Goal: Task Accomplishment & Management: Manage account settings

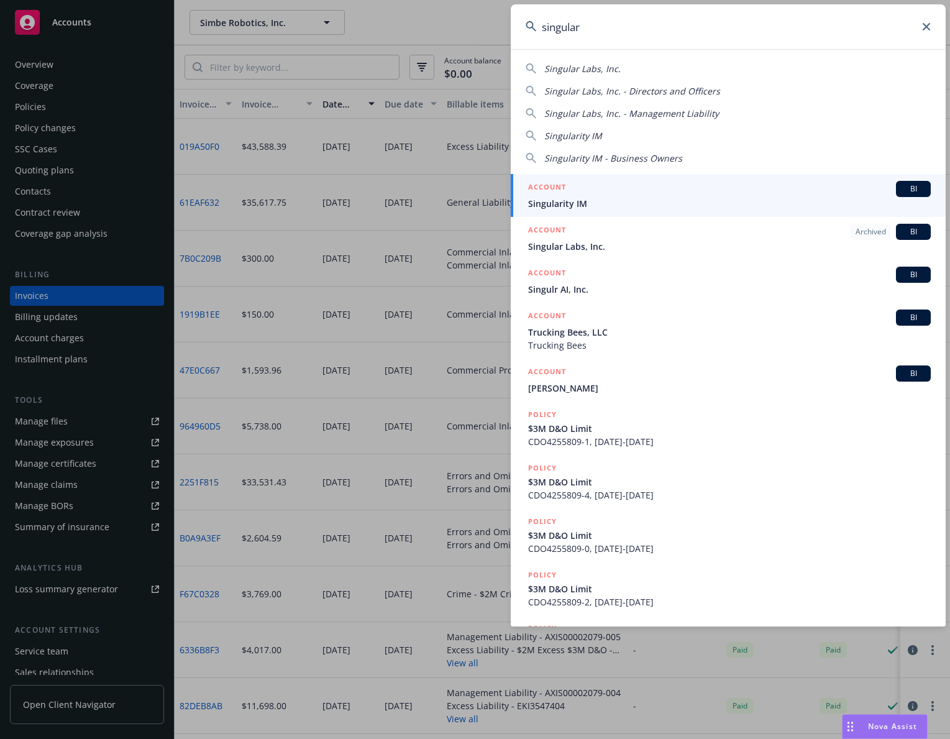
type input "singular"
click at [656, 191] on div "ACCOUNT BI" at bounding box center [729, 189] width 403 height 16
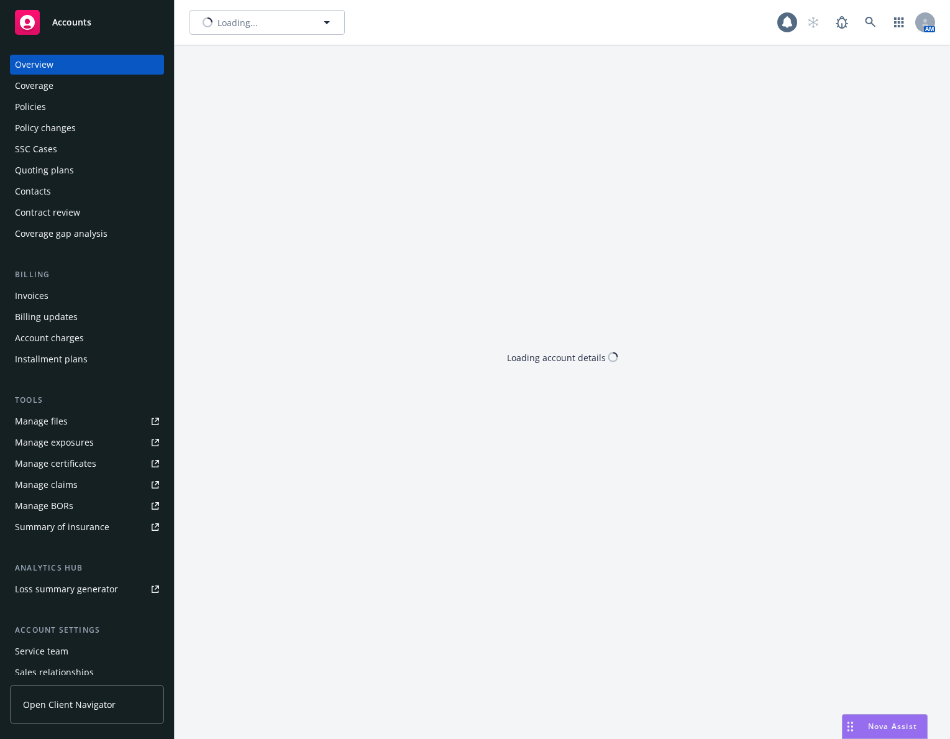
click at [76, 109] on div "Policies" at bounding box center [87, 107] width 144 height 20
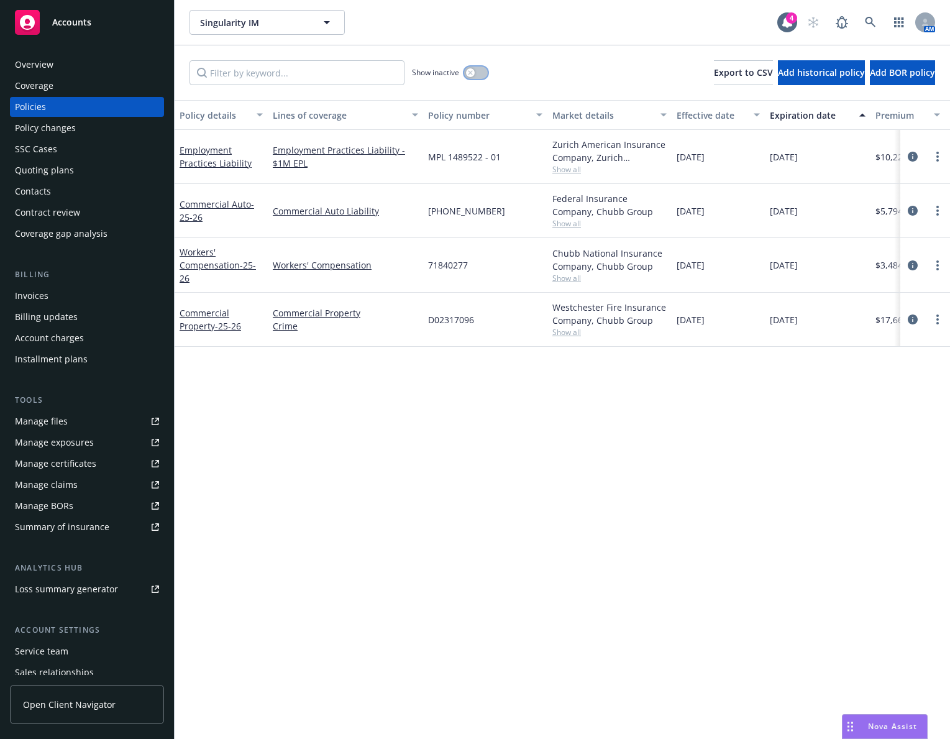
click at [484, 71] on button "button" at bounding box center [476, 73] width 24 height 12
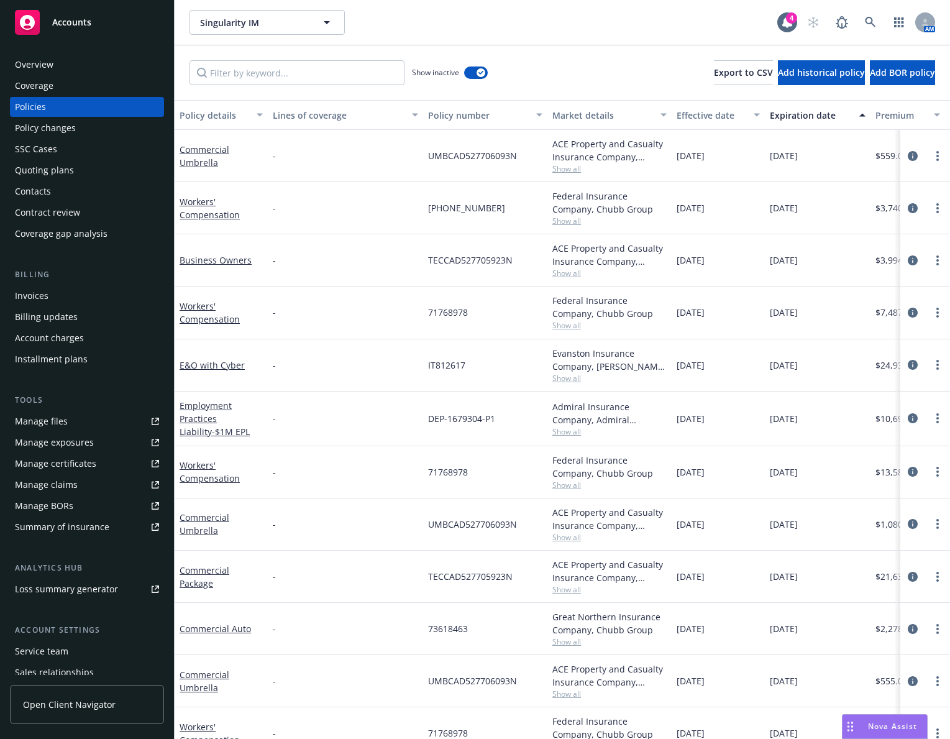
click at [807, 106] on button "Expiration date" at bounding box center [818, 115] width 106 height 30
click at [816, 114] on div "Expiration date" at bounding box center [811, 115] width 82 height 13
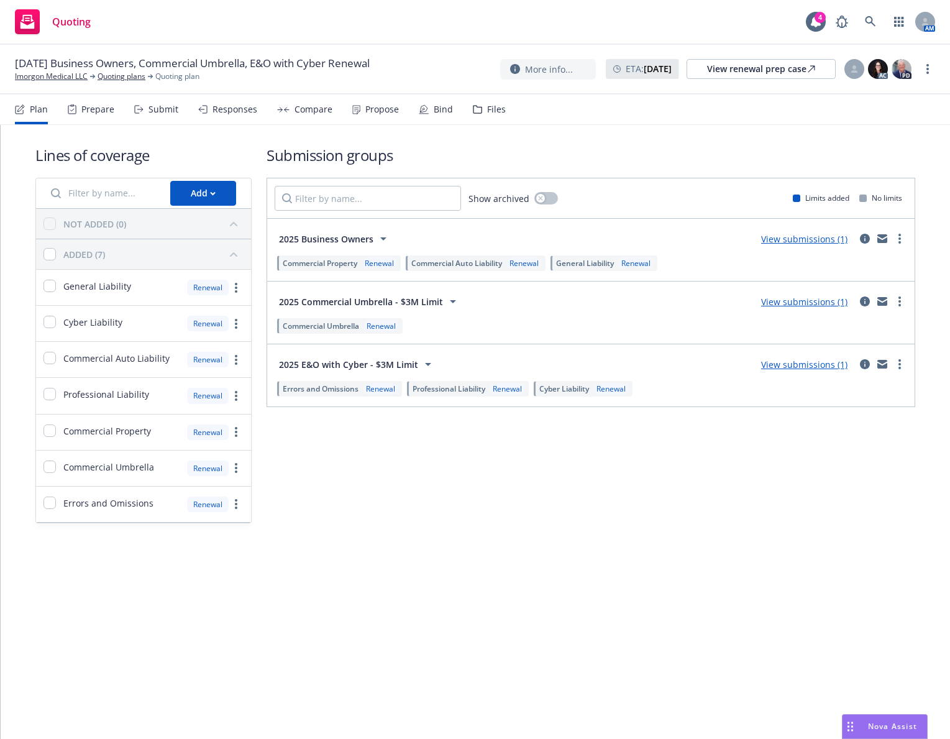
click at [380, 113] on div "Propose" at bounding box center [382, 109] width 34 height 10
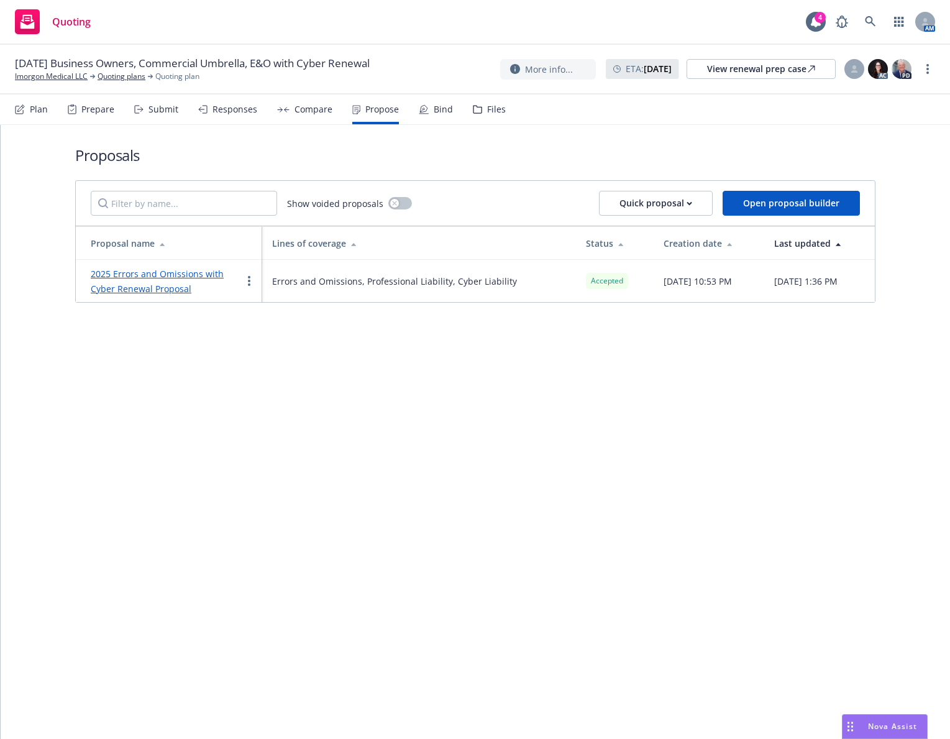
click at [206, 274] on link "2025 Errors and Omissions with Cyber Renewal Proposal" at bounding box center [157, 281] width 133 height 27
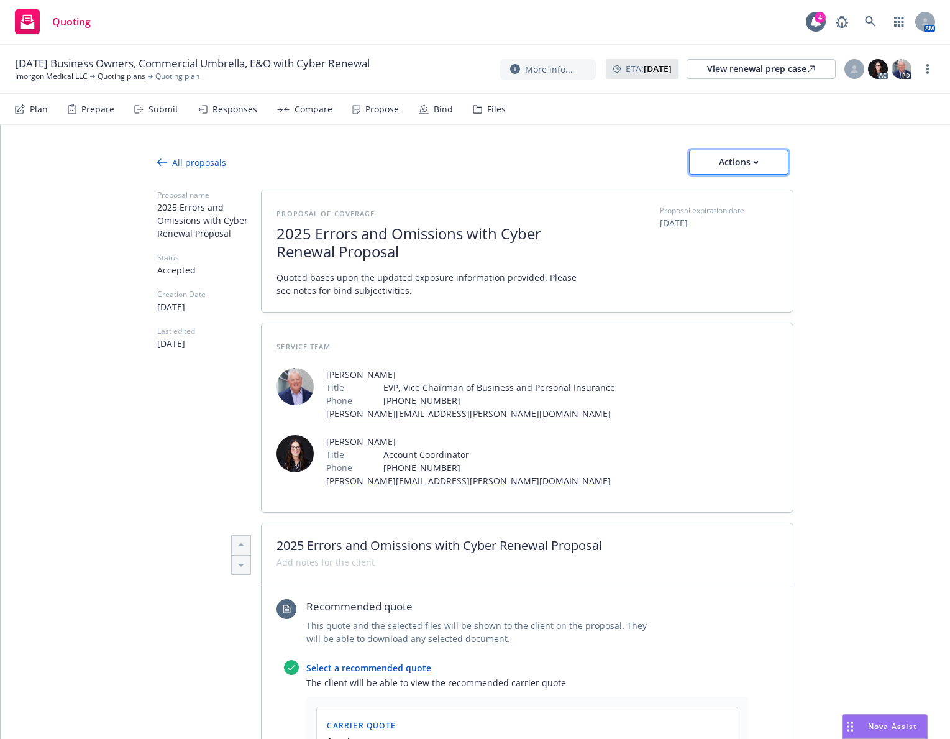
click at [710, 159] on div "Actions" at bounding box center [739, 162] width 58 height 24
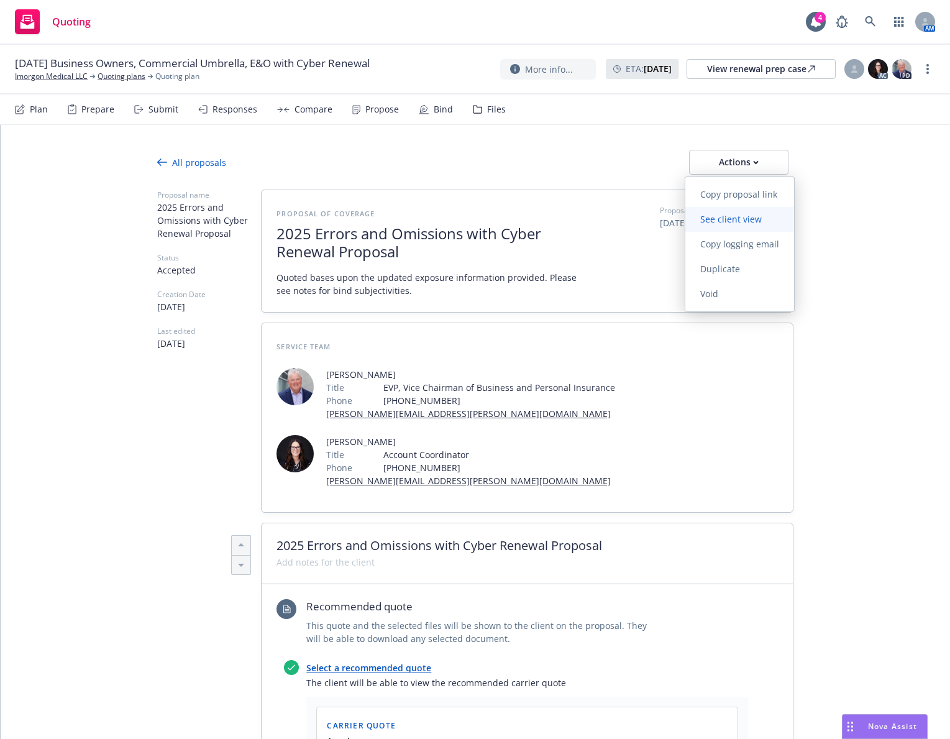
click at [731, 216] on span "See client view" at bounding box center [731, 219] width 91 height 12
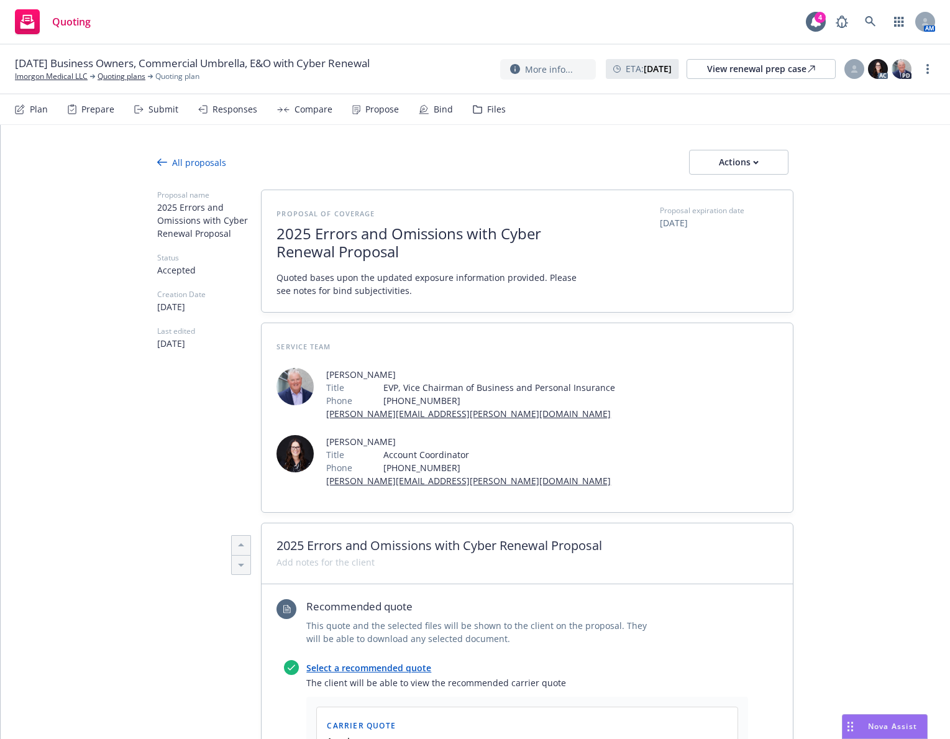
drag, startPoint x: 80, startPoint y: 109, endPoint x: 98, endPoint y: 117, distance: 18.9
click at [80, 109] on div "Prepare" at bounding box center [91, 109] width 47 height 30
type textarea "x"
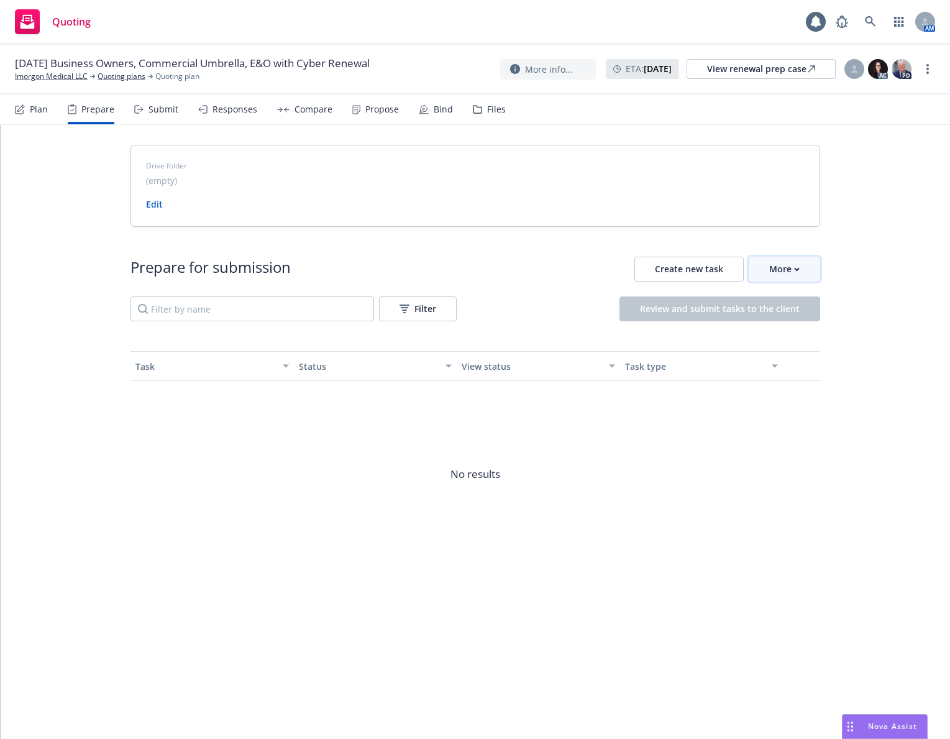
click at [769, 265] on button "More" at bounding box center [784, 269] width 71 height 25
click at [796, 321] on span "Go to Indio account" at bounding box center [805, 326] width 111 height 12
click at [38, 75] on link "Imorgon Medical LLC" at bounding box center [51, 76] width 73 height 11
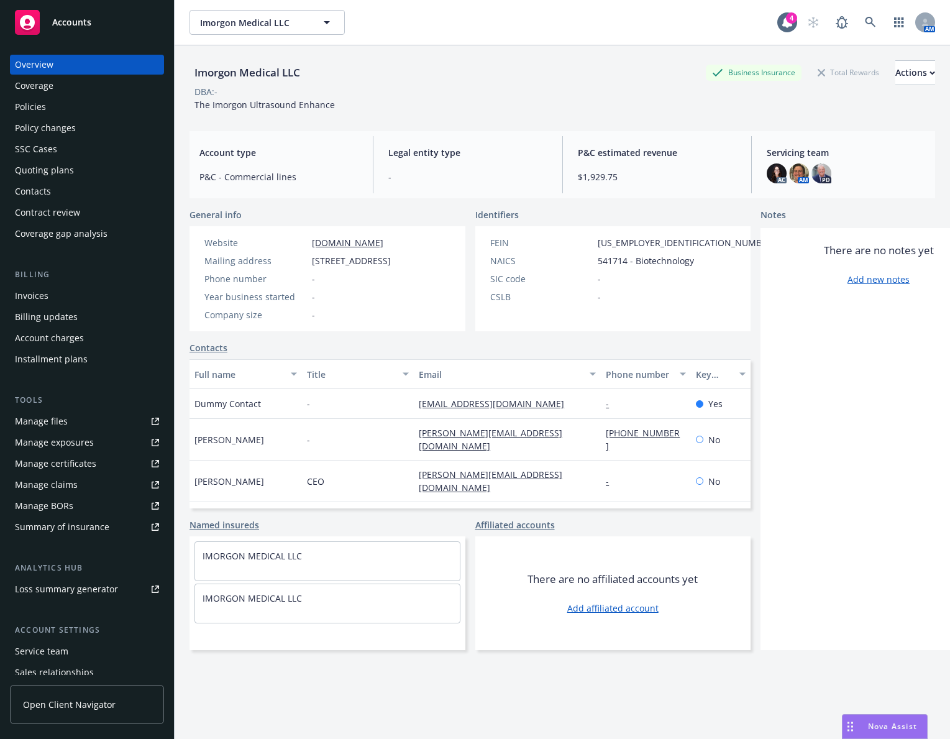
click at [81, 201] on div "Overview Coverage Policies Policy changes SSC Cases Quoting plans Contacts Cont…" at bounding box center [87, 149] width 154 height 189
click at [82, 201] on div "Contacts" at bounding box center [87, 191] width 144 height 20
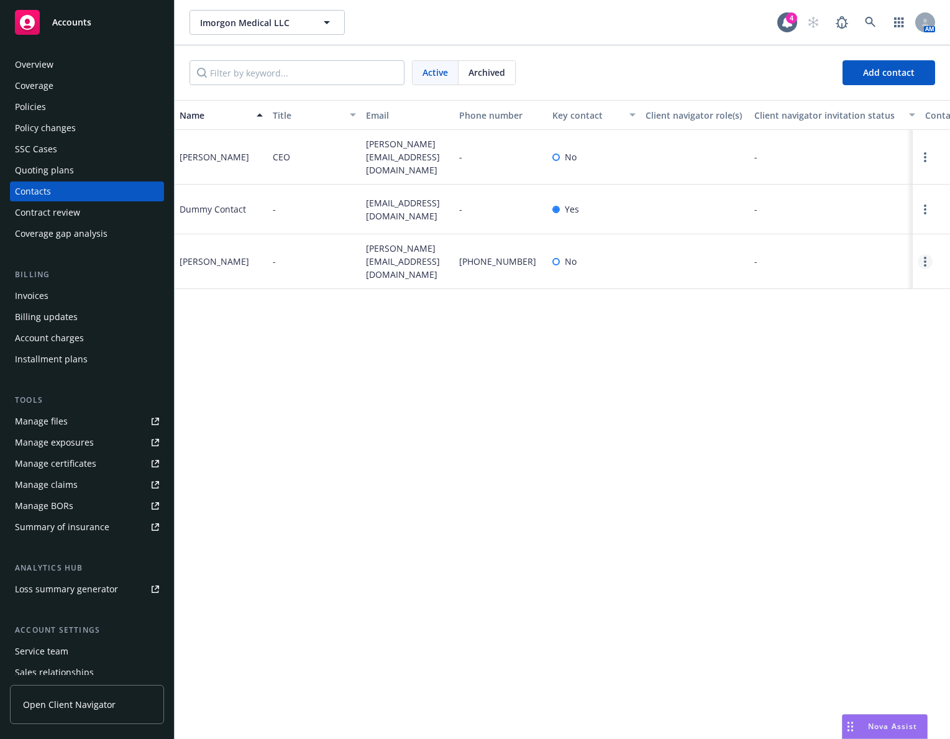
click at [929, 269] on link "Open options" at bounding box center [925, 261] width 15 height 15
click at [840, 202] on link "Edit contact" at bounding box center [846, 205] width 140 height 25
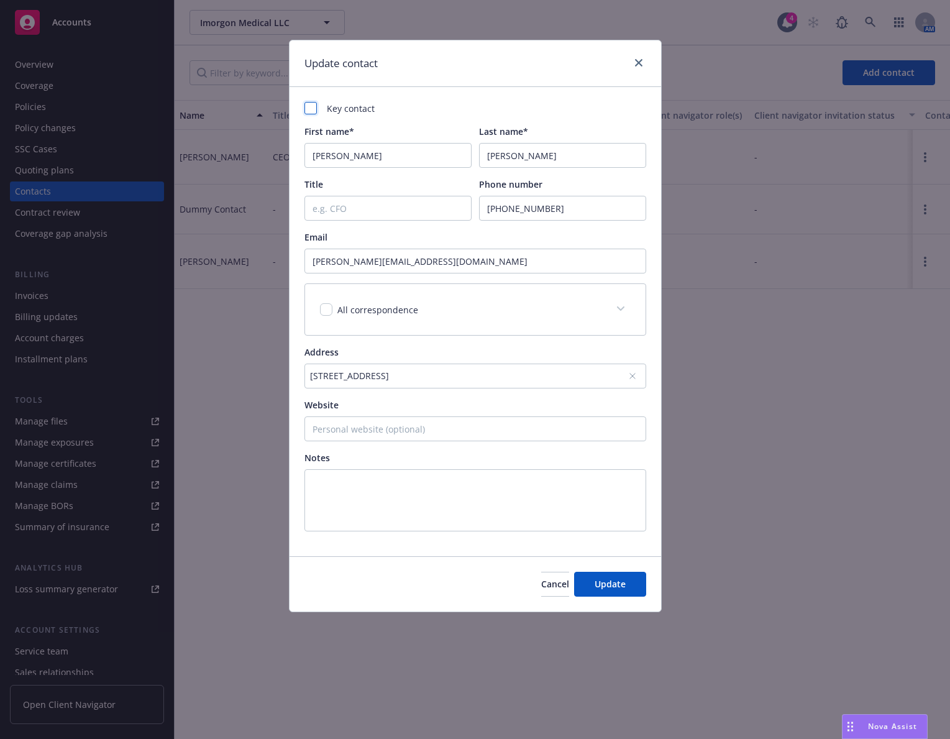
click at [311, 114] on div at bounding box center [311, 108] width 12 height 12
checkbox input "true"
click at [612, 580] on span "Update" at bounding box center [610, 584] width 31 height 12
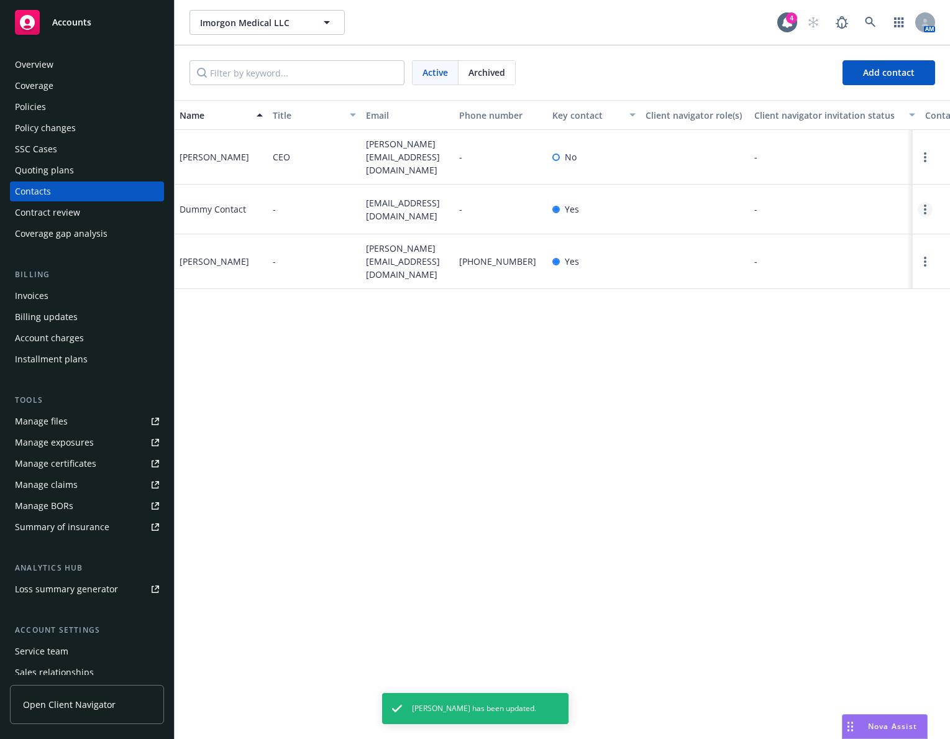
click at [927, 213] on link "Open options" at bounding box center [925, 209] width 15 height 15
click at [824, 208] on link "Archive" at bounding box center [846, 203] width 140 height 25
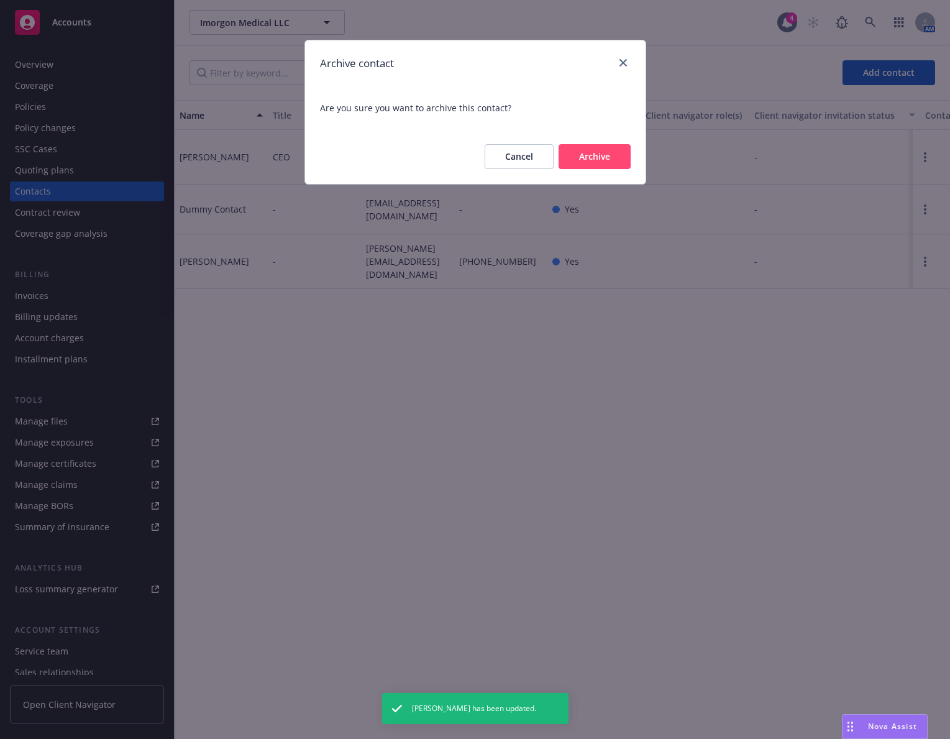
click at [605, 147] on button "Archive" at bounding box center [595, 156] width 72 height 25
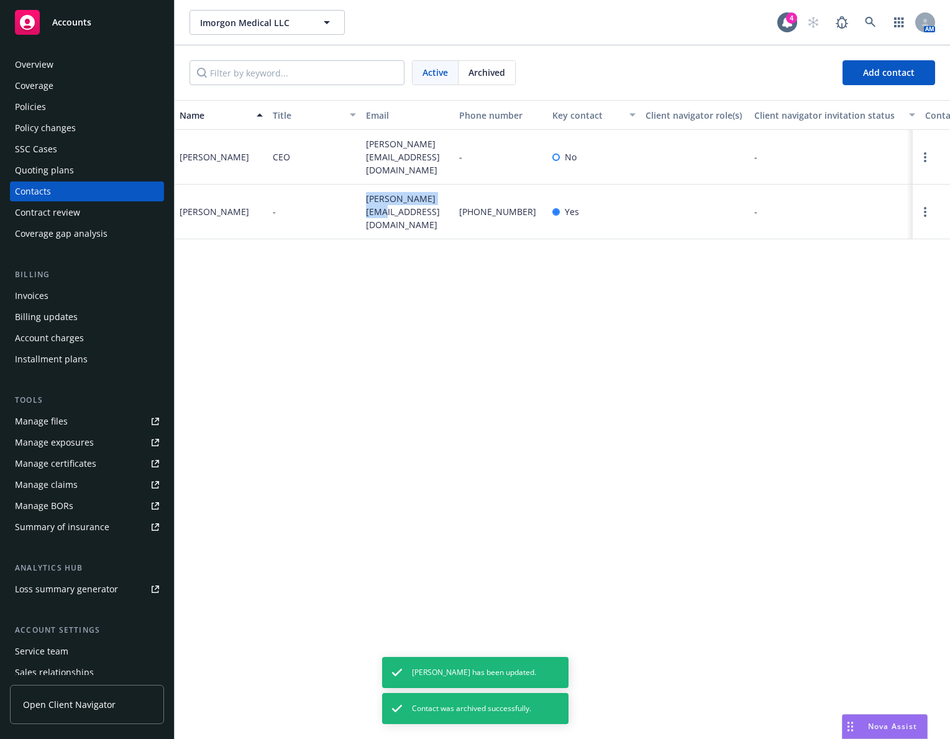
drag, startPoint x: 449, startPoint y: 205, endPoint x: 356, endPoint y: 204, distance: 93.9
click at [356, 204] on div "Peggy Sanchez - peggy@imorgon.net (650) 352-5719 Yes - All correspondence - 170…" at bounding box center [563, 212] width 776 height 55
copy div "peggy@imorgon.net"
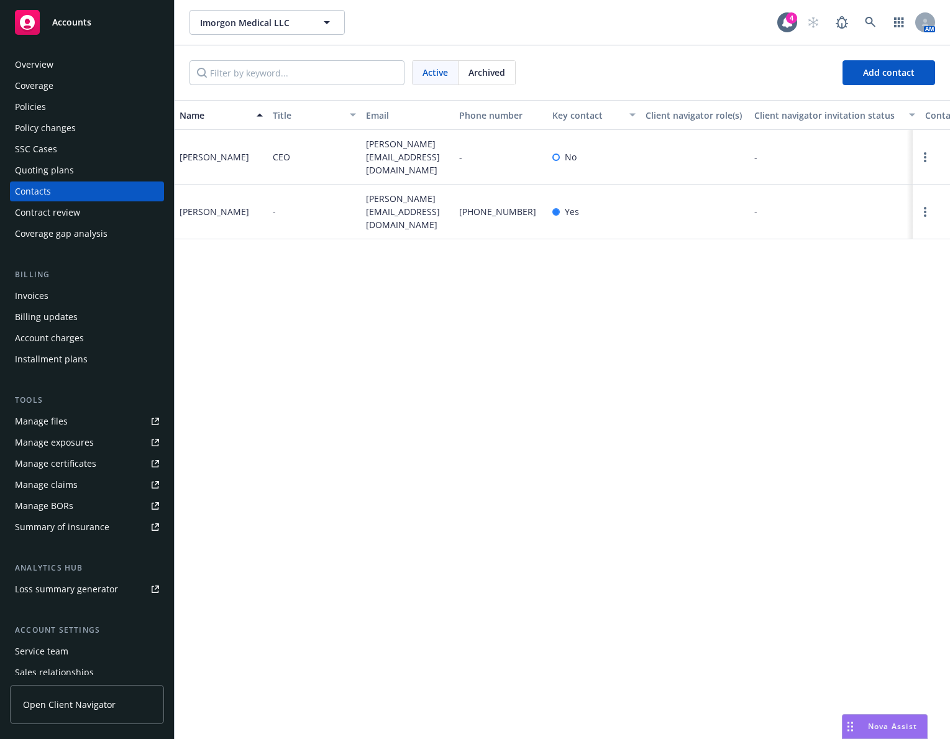
click at [101, 97] on div "Policies" at bounding box center [87, 107] width 144 height 20
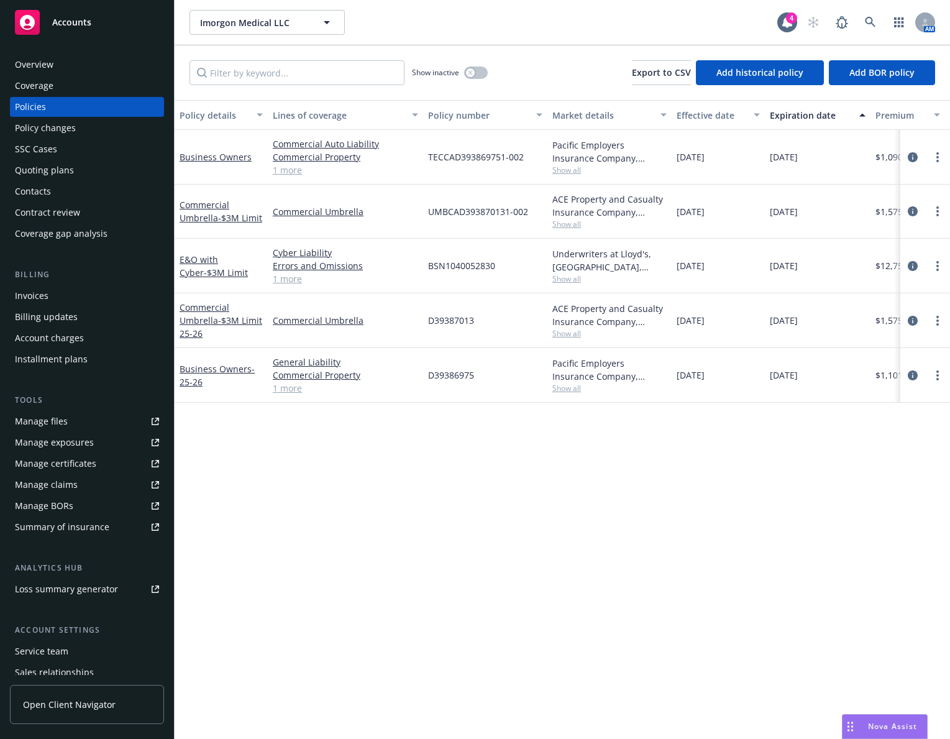
click at [28, 66] on div "Overview" at bounding box center [34, 65] width 39 height 20
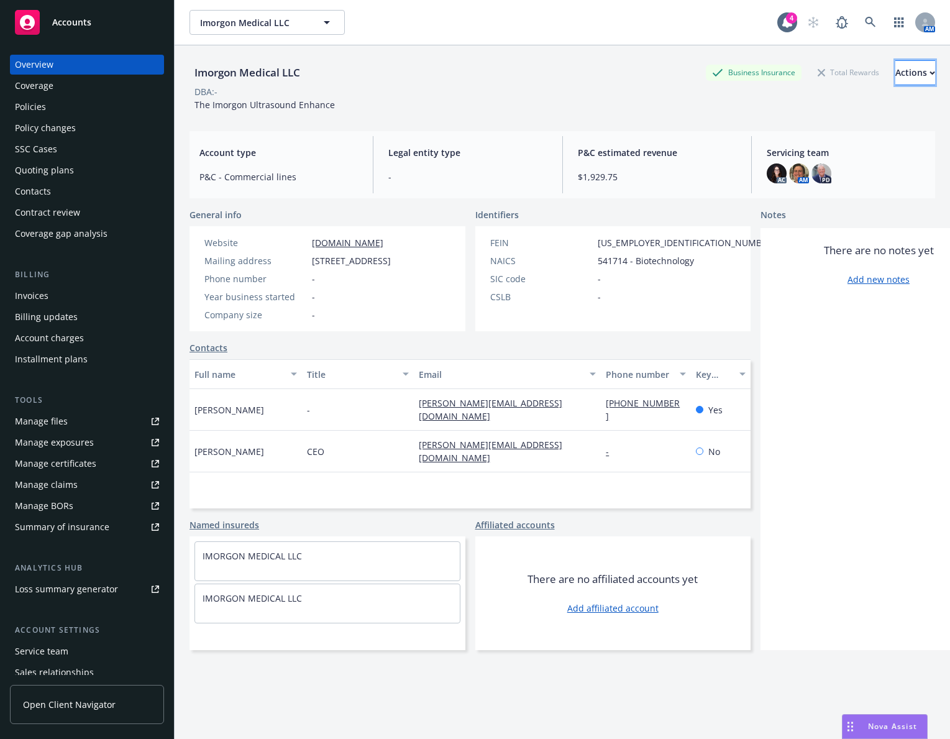
click at [917, 69] on button "Actions" at bounding box center [916, 72] width 40 height 25
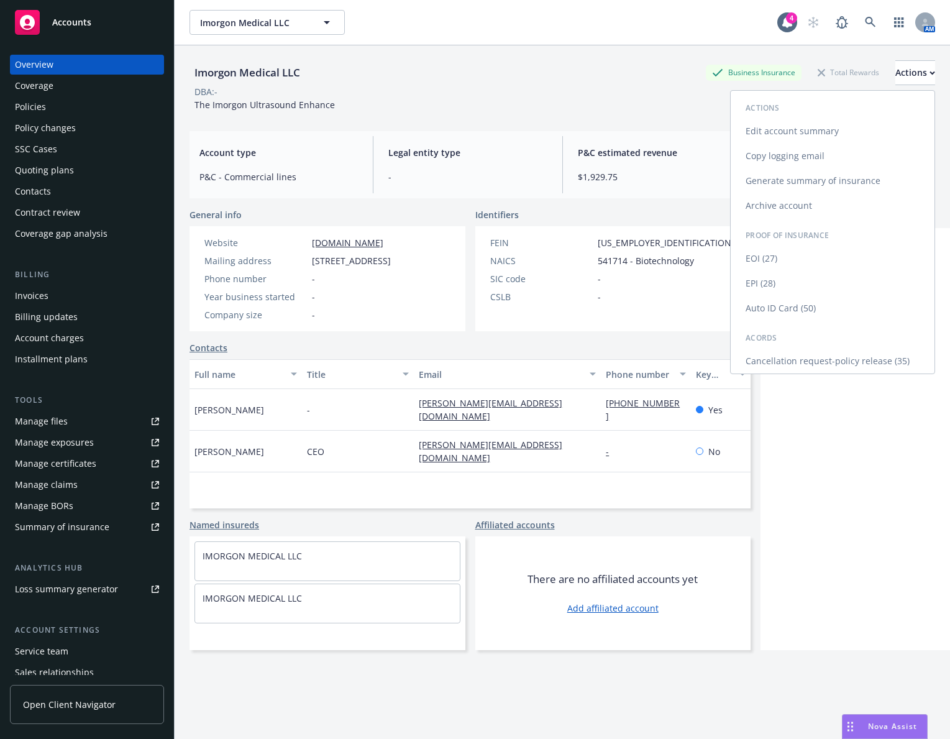
click at [850, 126] on link "Edit account summary" at bounding box center [833, 131] width 204 height 25
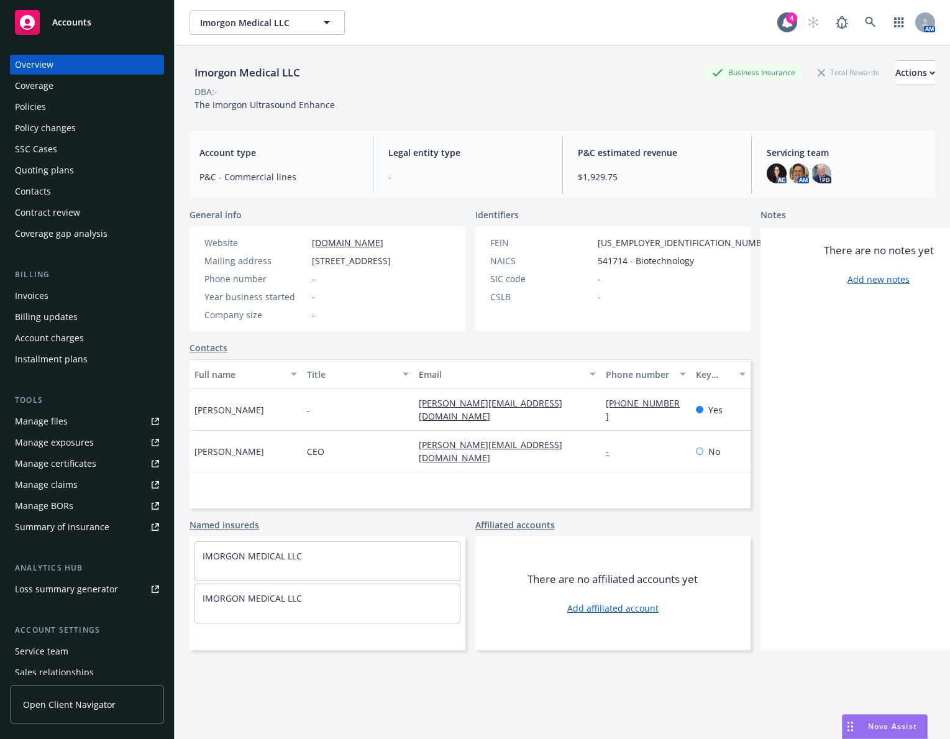
select select "US"
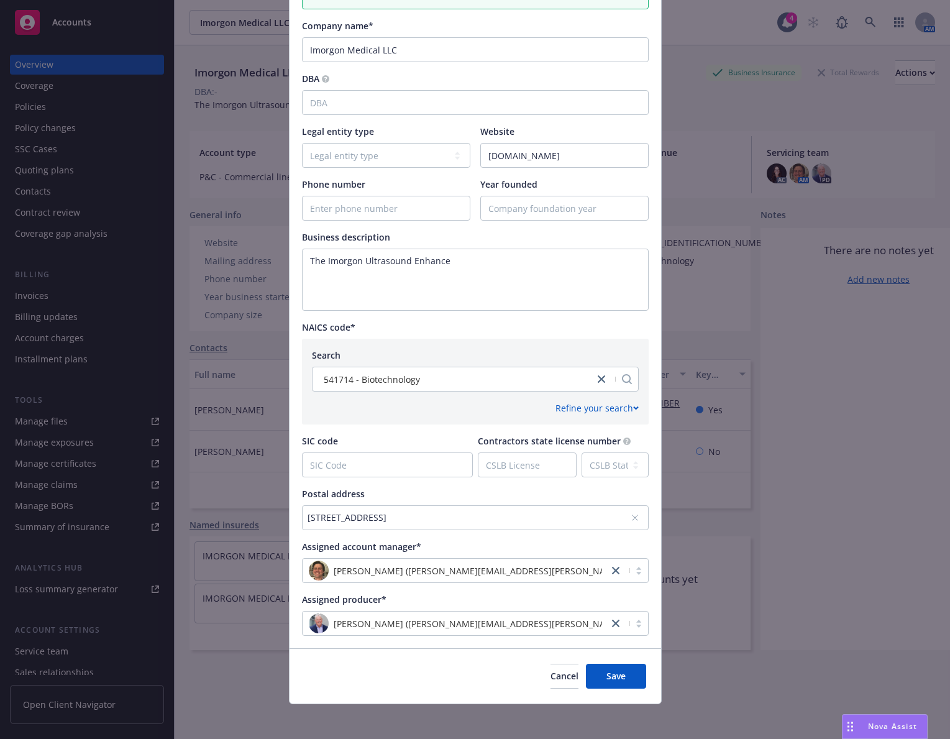
scroll to position [271, 0]
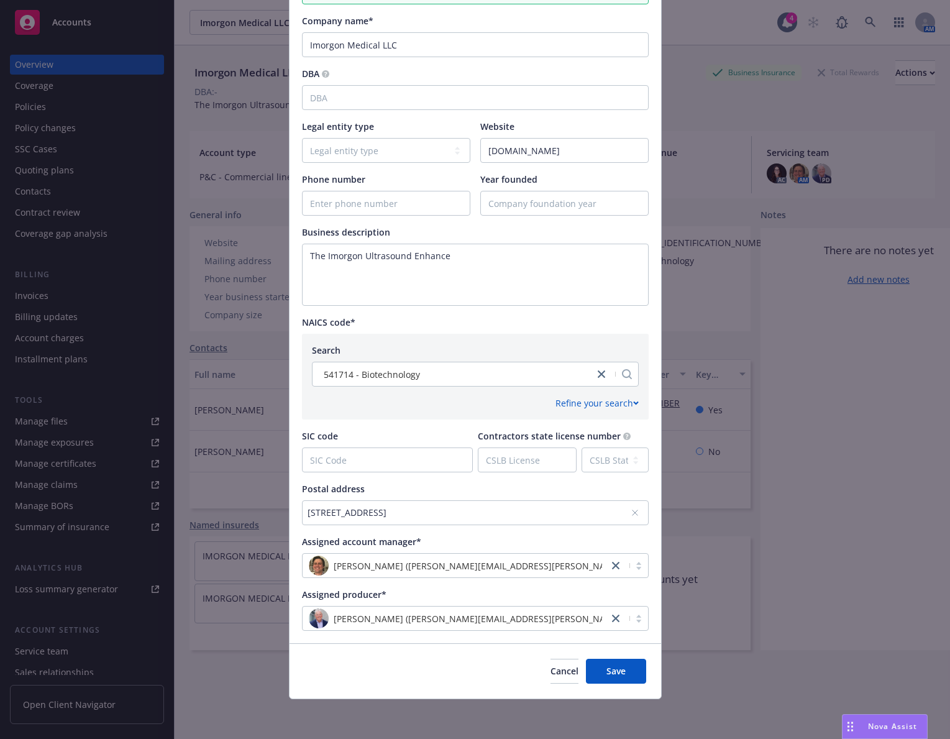
click at [338, 513] on div "708 Gravenstein Hwy North #206, Sebastopol, CA, 95472, USA" at bounding box center [469, 512] width 323 height 13
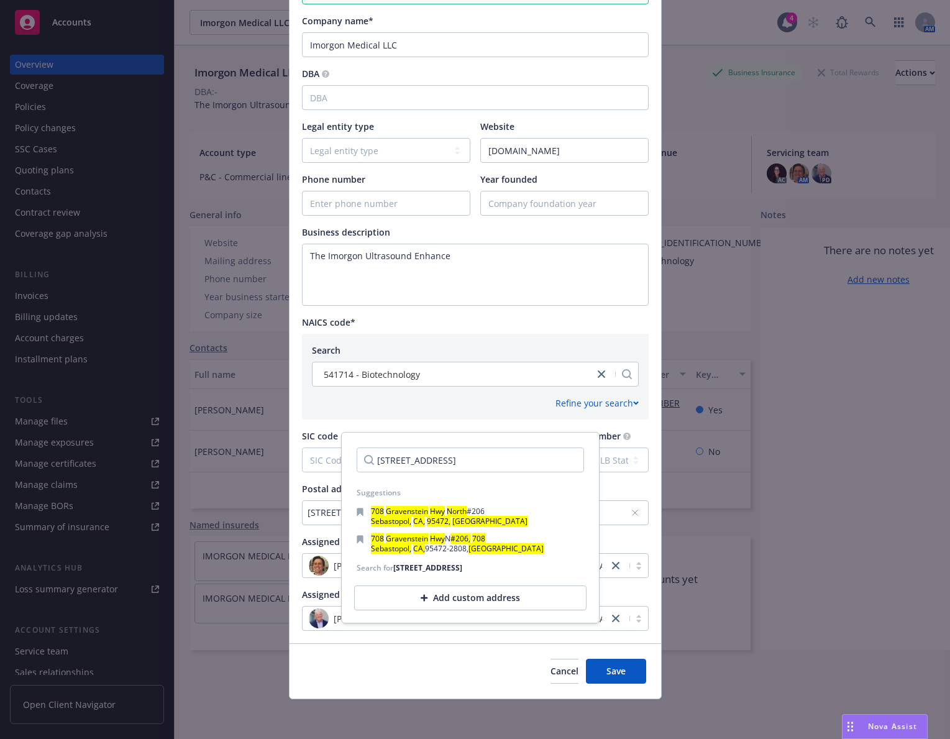
click at [338, 513] on div "708 Gravenstein Hwy North #206, Sebastopol, CA, 95472, USA" at bounding box center [469, 512] width 323 height 13
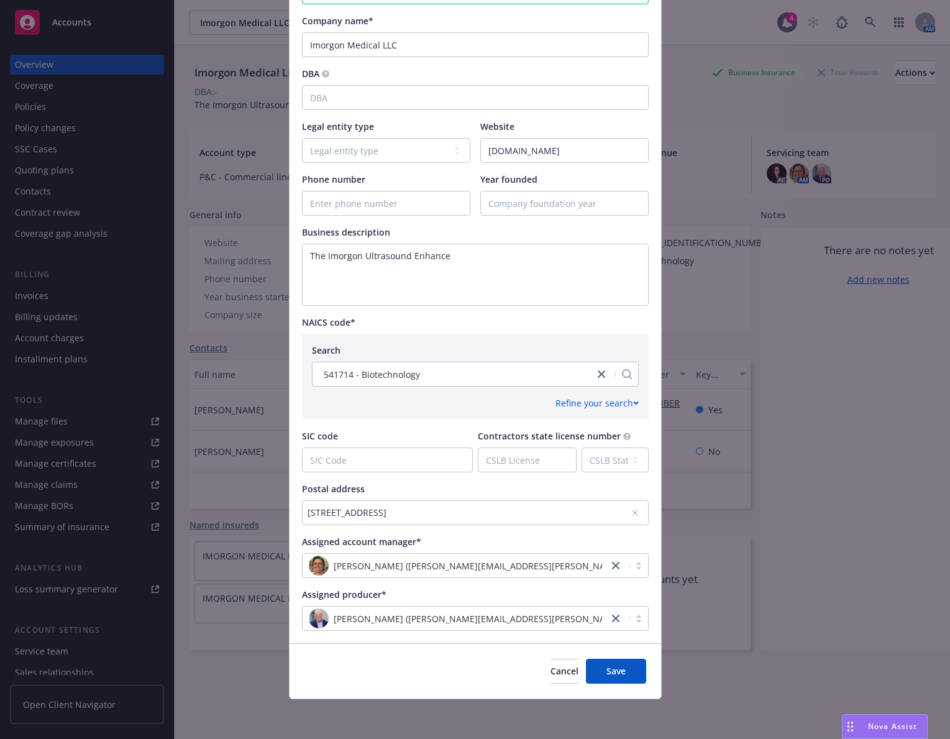
click at [338, 508] on div "708 Gravenstein Hwy North #206, Sebastopol, CA, 95472, USA" at bounding box center [469, 512] width 323 height 13
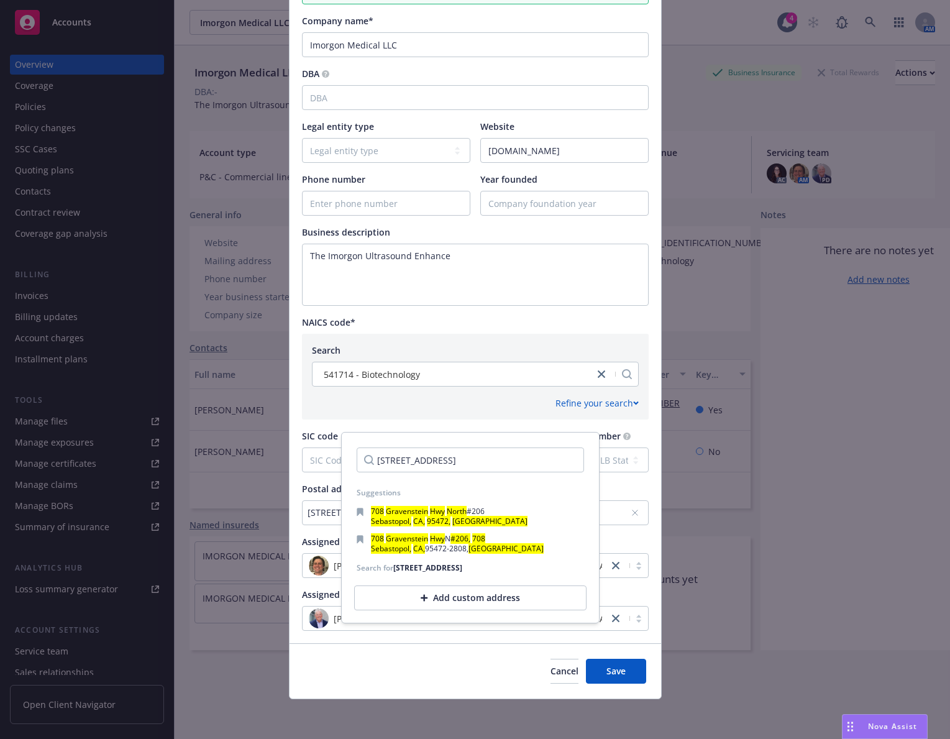
click at [459, 457] on input "708 Gravenstein Hwy North #206, Sebastopol, CA, 95472, USA" at bounding box center [470, 460] width 227 height 25
drag, startPoint x: 444, startPoint y: 462, endPoint x: 395, endPoint y: 461, distance: 49.1
click at [395, 461] on input "708 Gravenstein Hwy North #206, Sebastopol, CA, 95472, USA" at bounding box center [470, 460] width 227 height 25
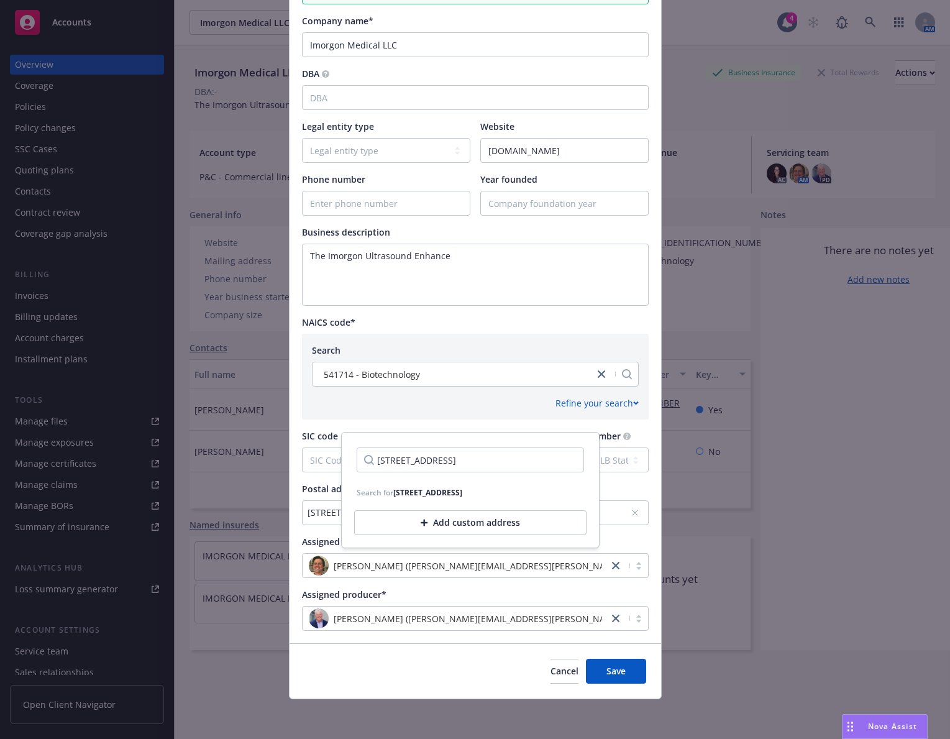
click at [426, 461] on input "708 Hwy North #206, Sebastopol, CA, 95472, USA" at bounding box center [470, 460] width 227 height 25
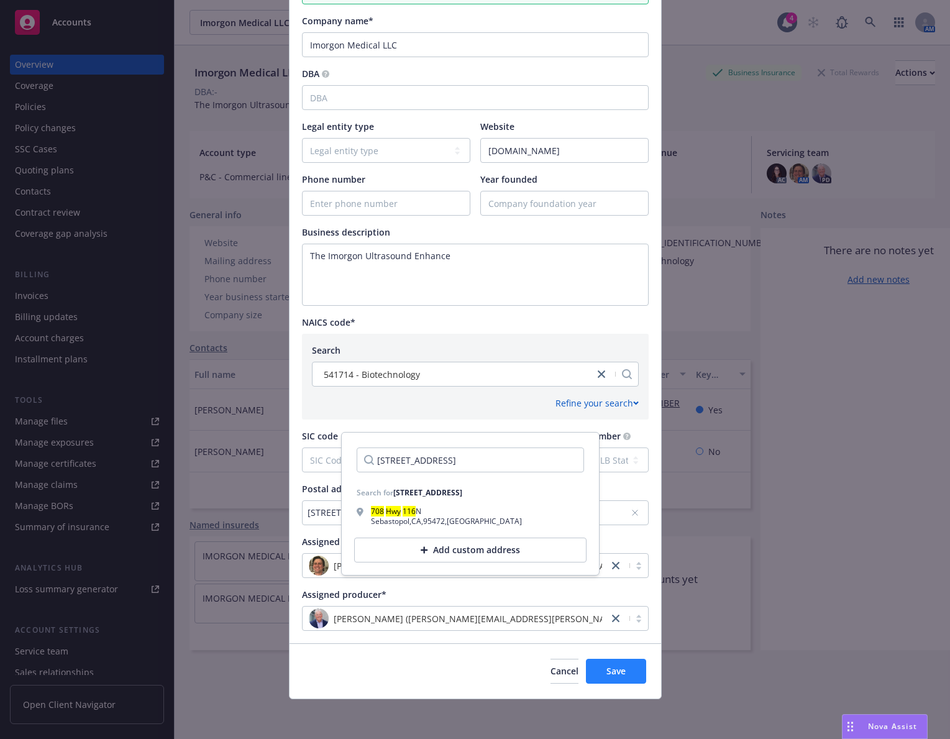
type input "708 Hwy 116 North #206, Sebastopol, CA, 95472, USA"
click at [607, 666] on span "Save" at bounding box center [616, 671] width 19 height 12
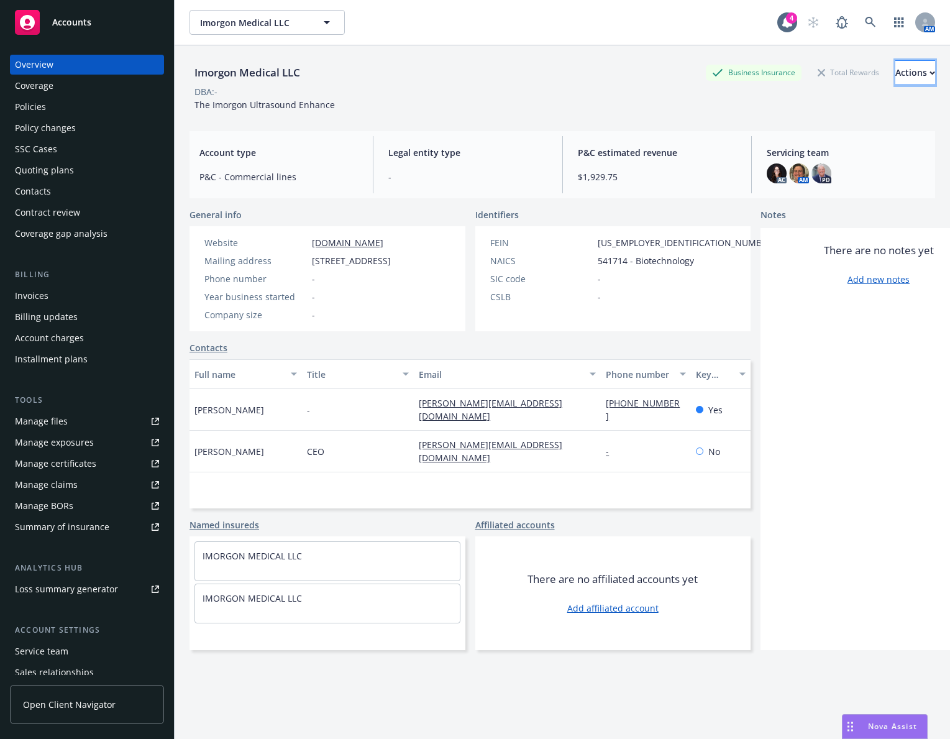
click at [896, 67] on div "Actions" at bounding box center [916, 73] width 40 height 24
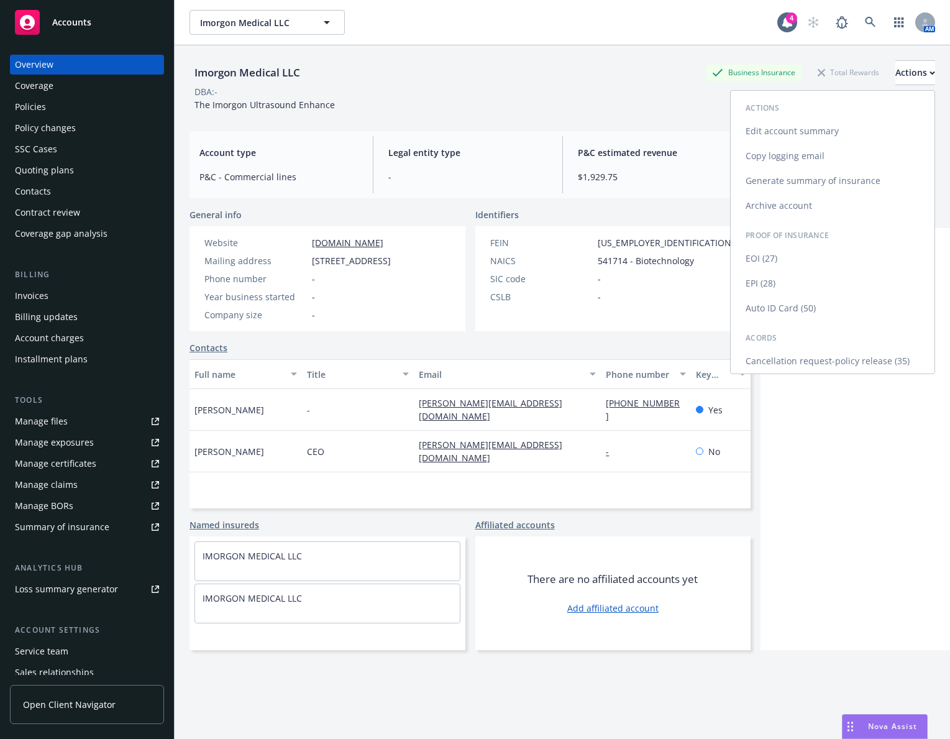
click at [858, 134] on link "Edit account summary" at bounding box center [833, 131] width 204 height 25
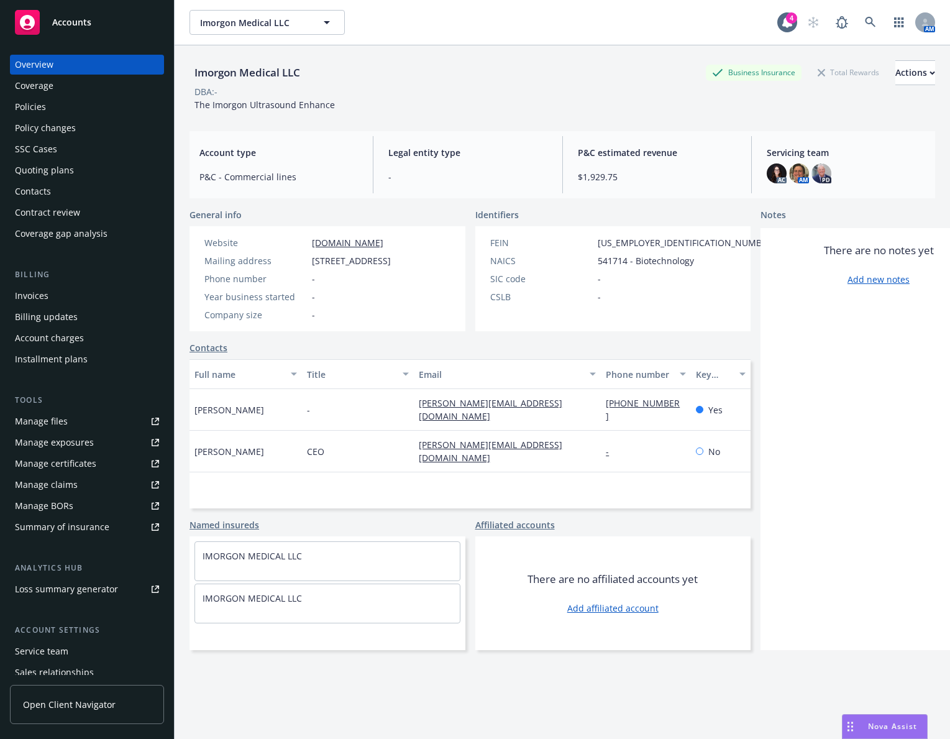
select select "US"
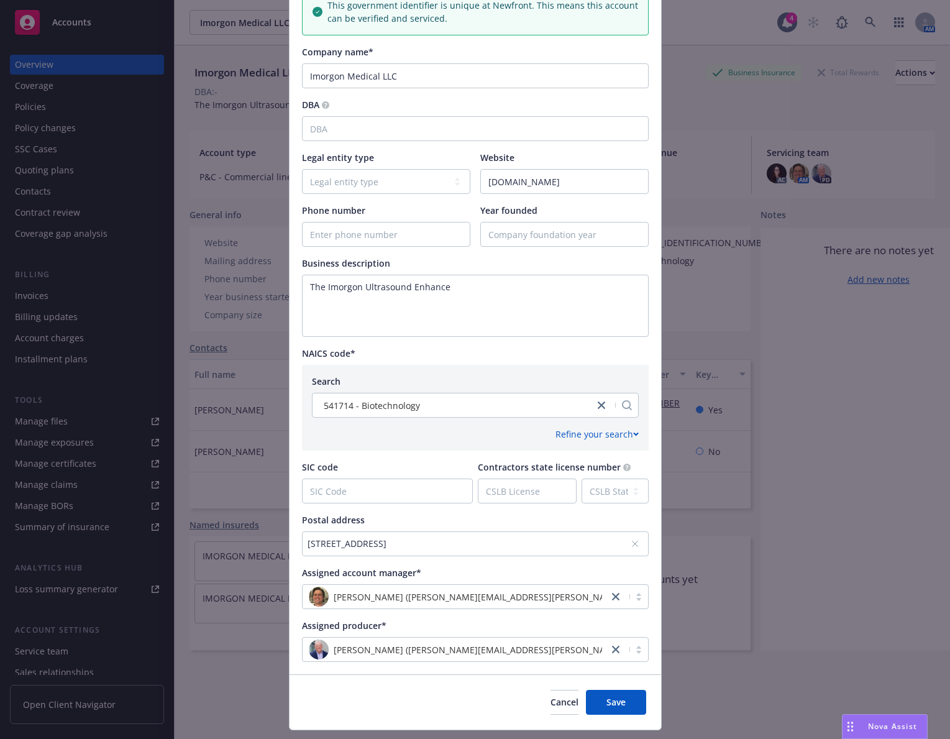
scroll to position [271, 0]
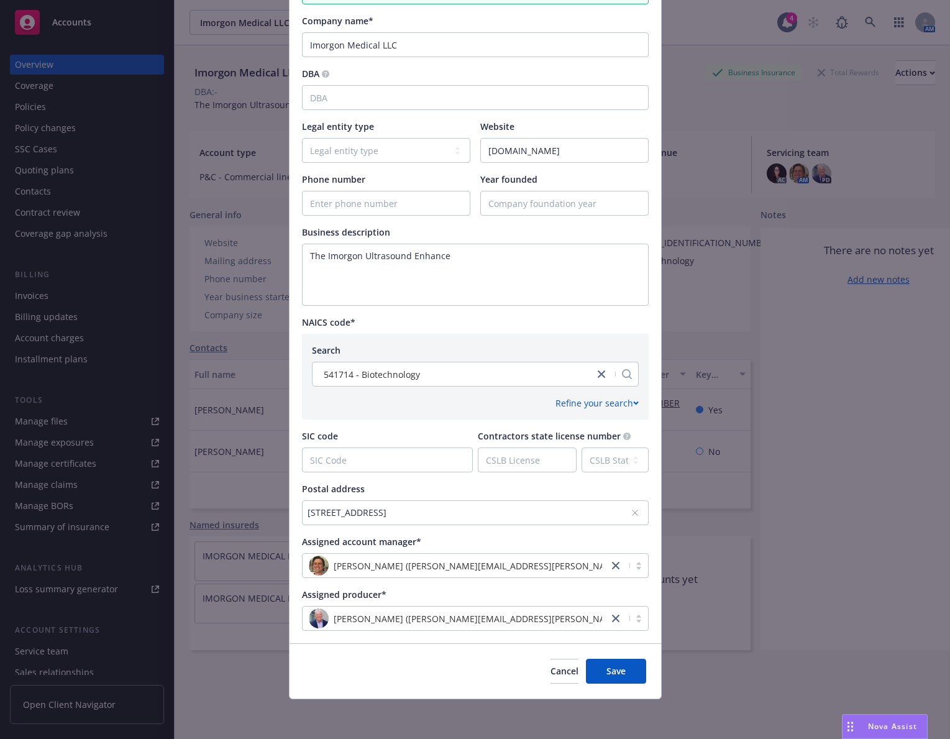
click at [392, 515] on div "708 Gravenstein Hwy North #206, Sebastopol, CA, 95472, USA" at bounding box center [469, 512] width 323 height 13
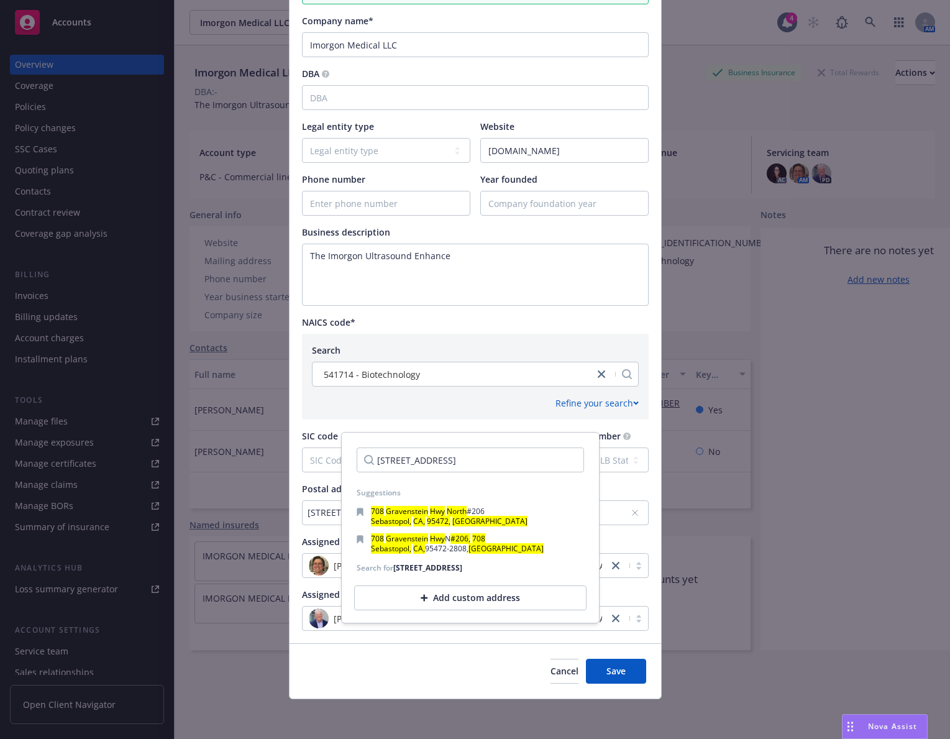
click at [443, 603] on div "Add custom address" at bounding box center [470, 598] width 232 height 25
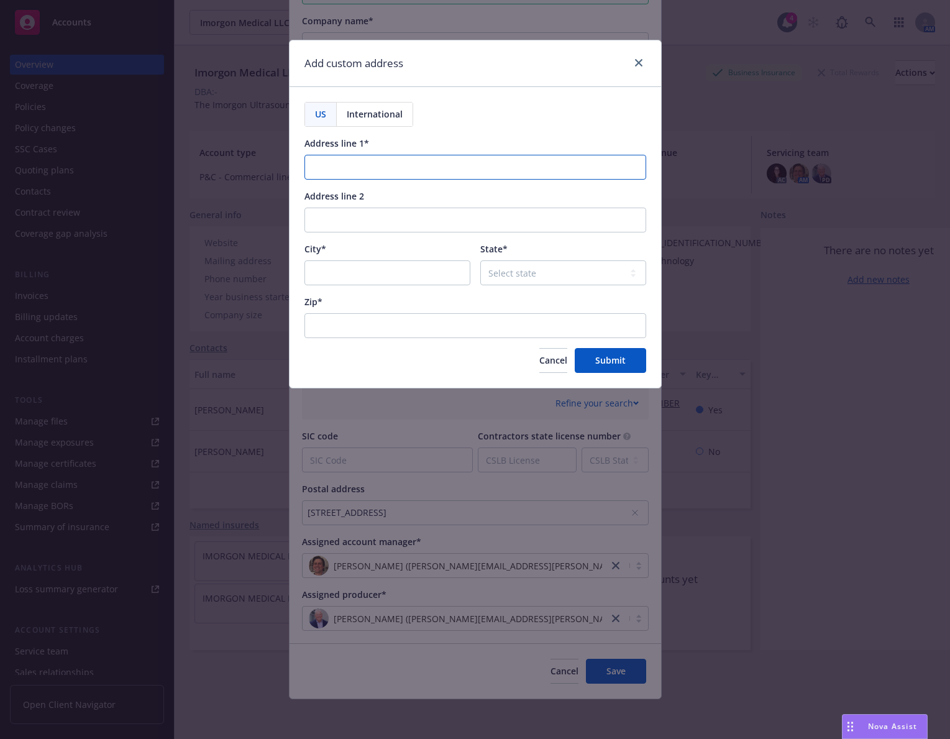
click at [421, 180] on input "Address line 1*" at bounding box center [476, 167] width 342 height 25
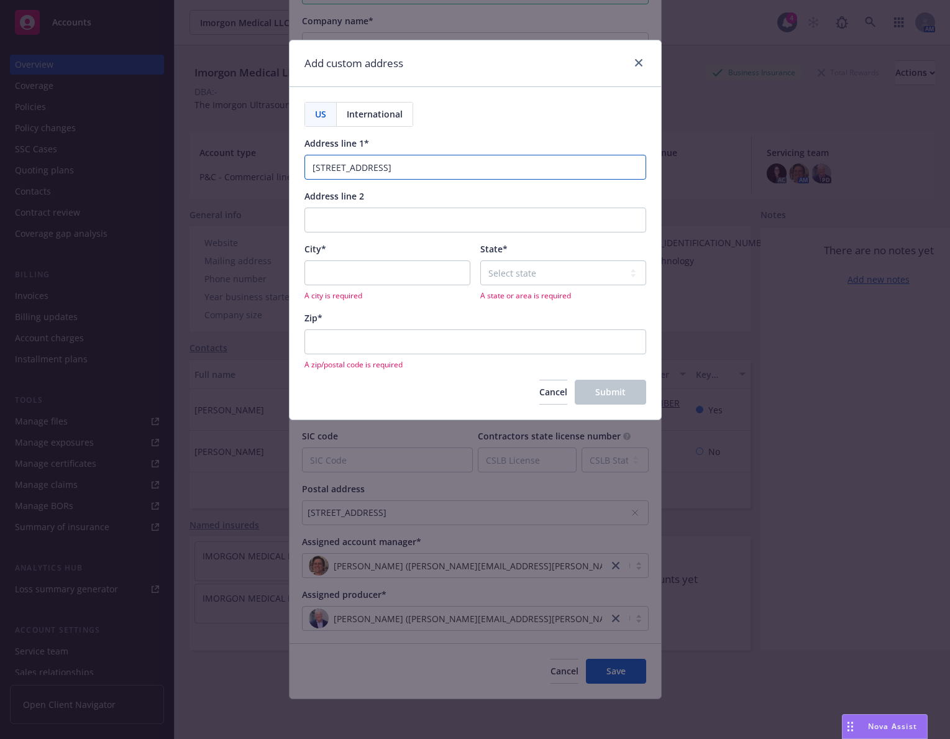
type input "708 Highway 116 North #206"
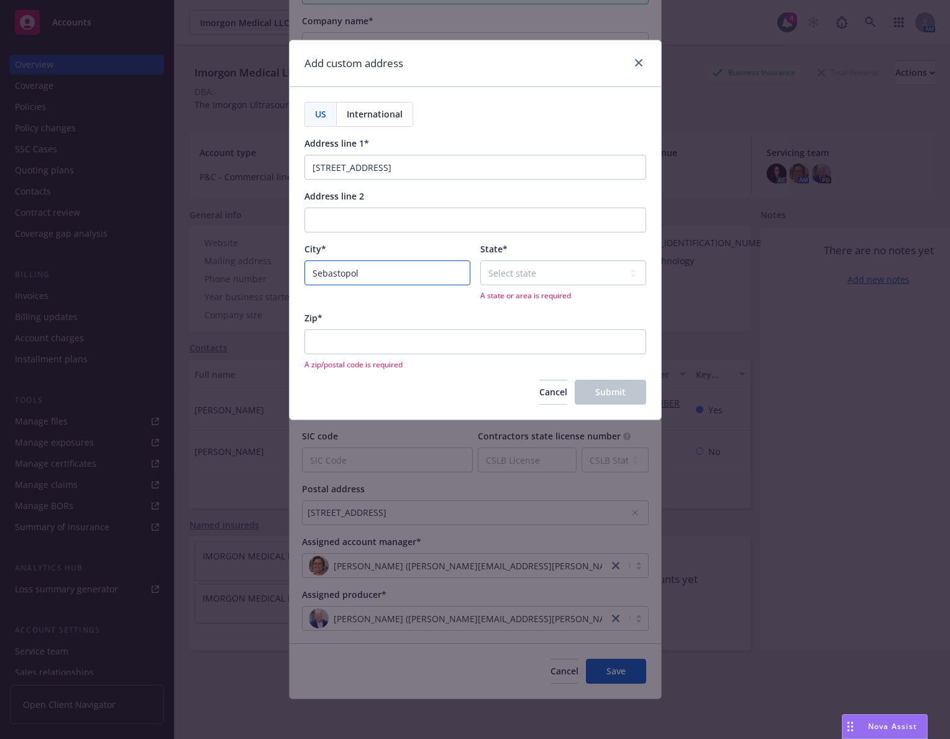
type input "Sebastopol"
select select "CA"
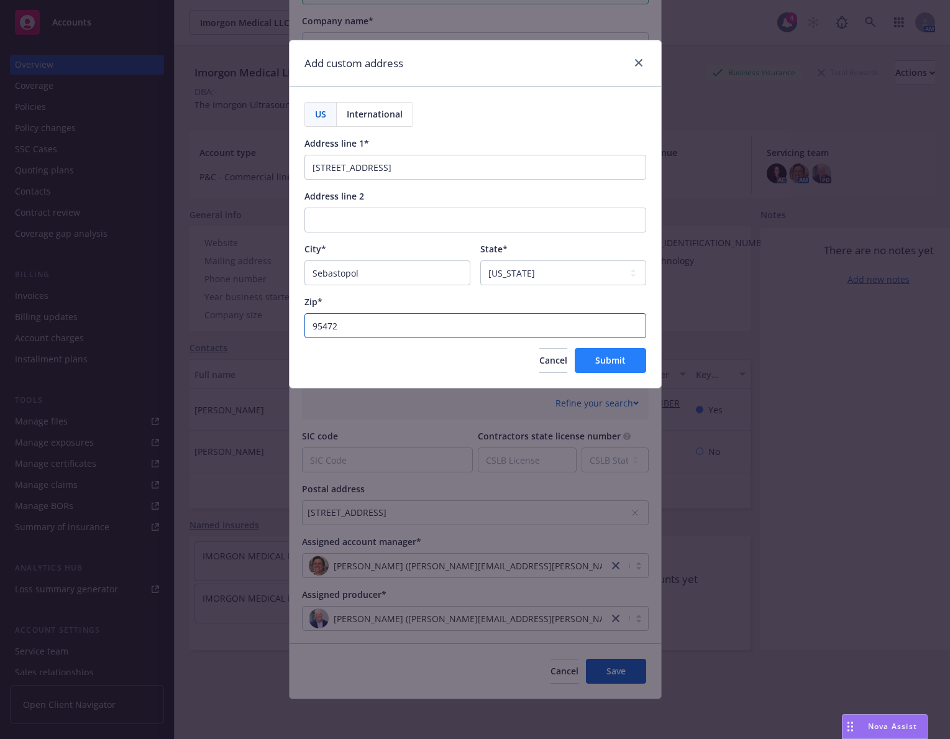
type input "95472"
click at [589, 361] on button "Submit" at bounding box center [610, 360] width 71 height 25
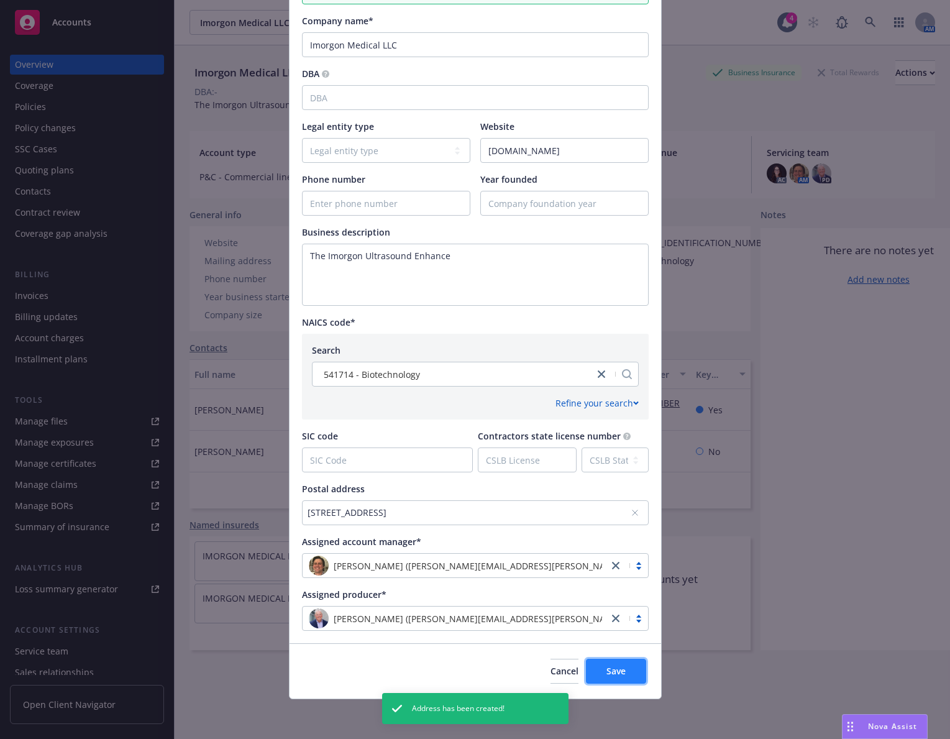
click at [615, 664] on button "Save" at bounding box center [616, 671] width 60 height 25
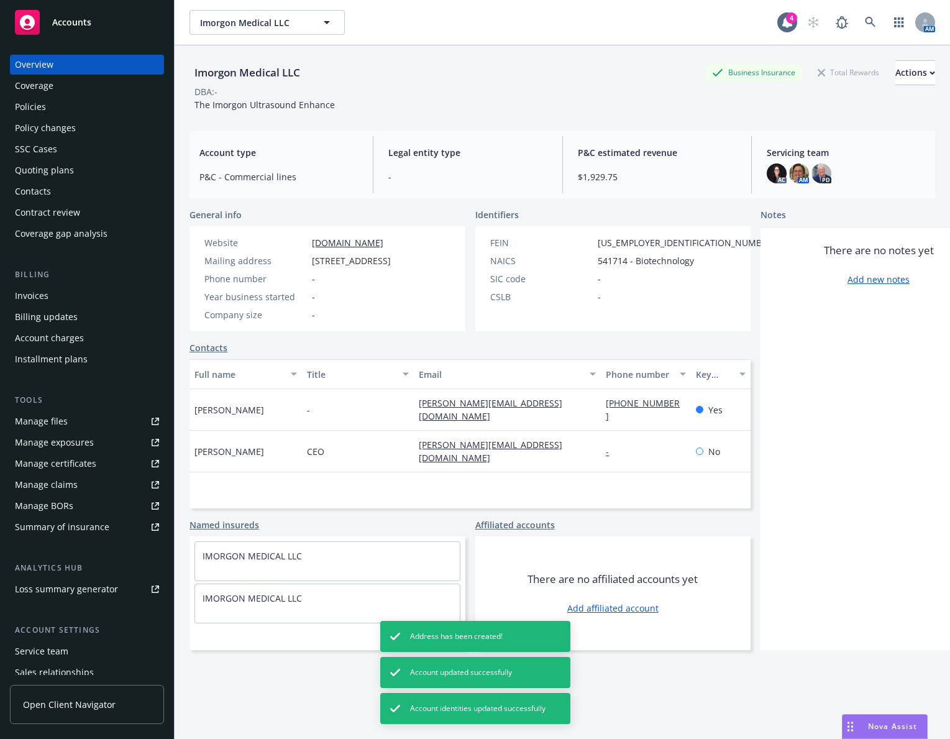
click at [98, 108] on div "Policies" at bounding box center [87, 107] width 144 height 20
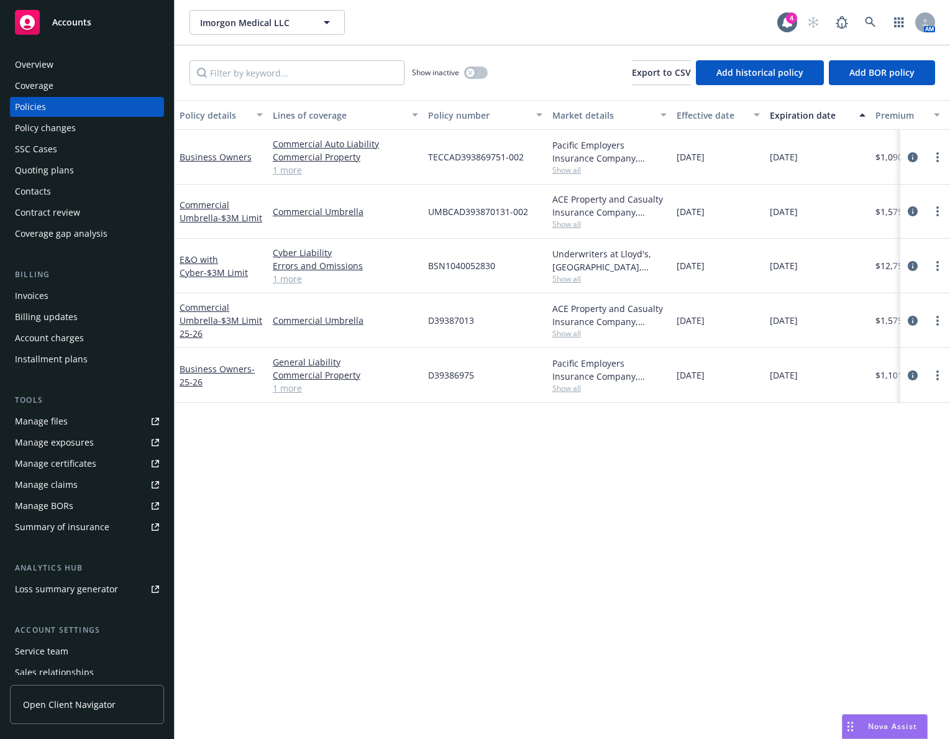
click at [121, 71] on div "Overview" at bounding box center [87, 65] width 144 height 20
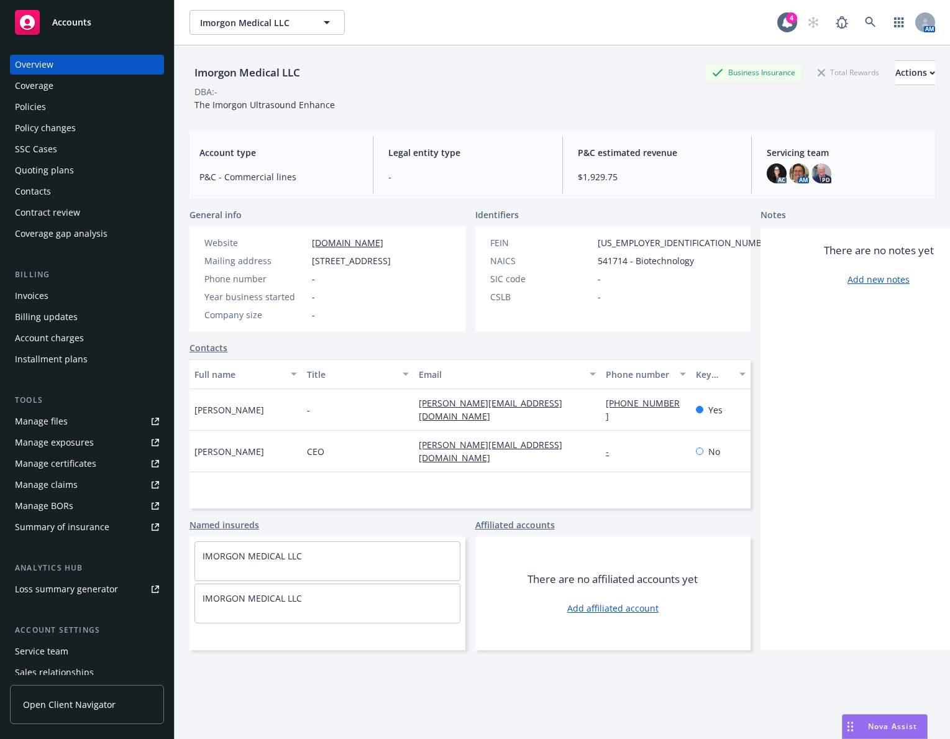
drag, startPoint x: 349, startPoint y: 288, endPoint x: 336, endPoint y: 277, distance: 17.1
click at [336, 267] on span "708 Highway 116 North #206, Sebastopol, CA, 95472" at bounding box center [351, 260] width 79 height 13
copy span "Sebastopol, CA, 95472"
click at [296, 260] on div "Mailing address 708 Highway 116 North #206, Sebastopol, CA, 95472" at bounding box center [298, 260] width 196 height 13
click at [96, 101] on div "Policies" at bounding box center [87, 107] width 144 height 20
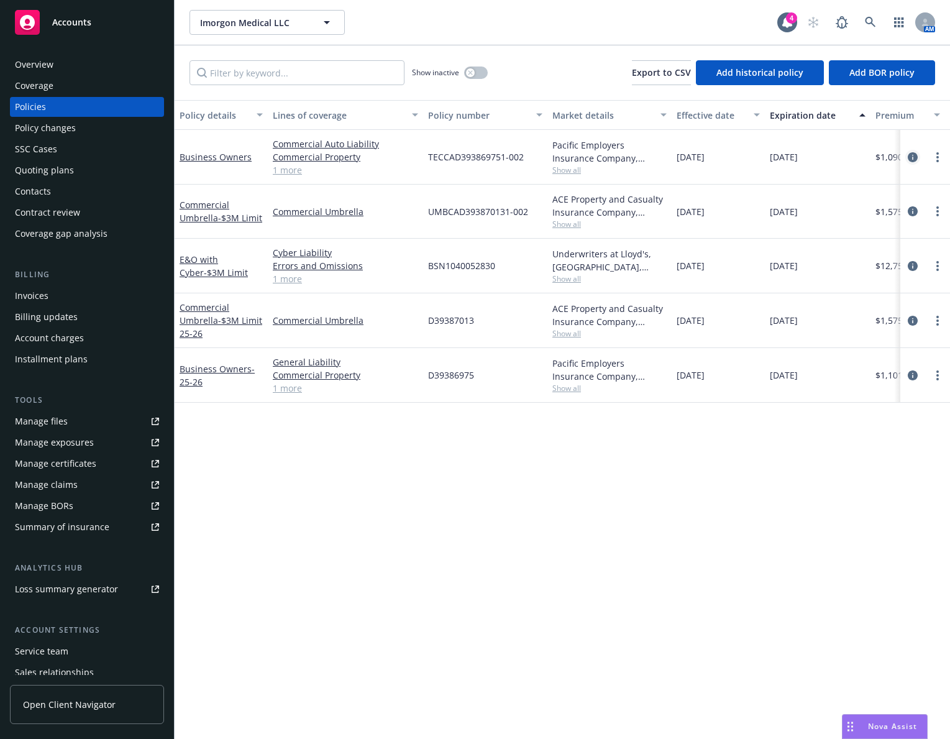
click at [915, 157] on icon "circleInformation" at bounding box center [913, 157] width 10 height 10
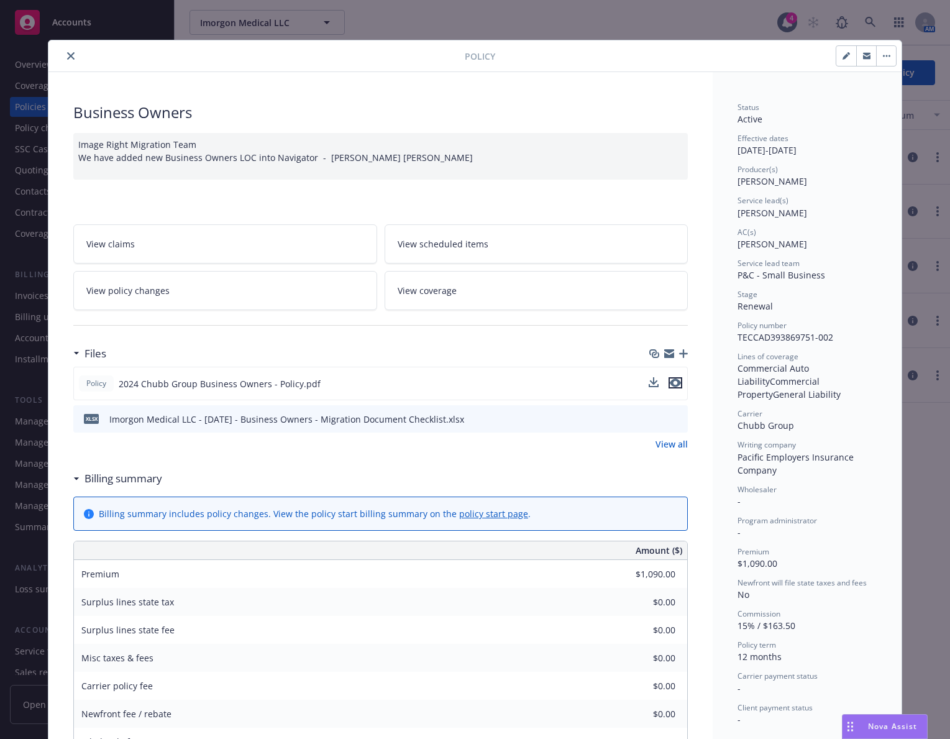
click at [673, 382] on icon "preview file" at bounding box center [675, 383] width 11 height 9
click at [67, 52] on icon "close" at bounding box center [70, 55] width 7 height 7
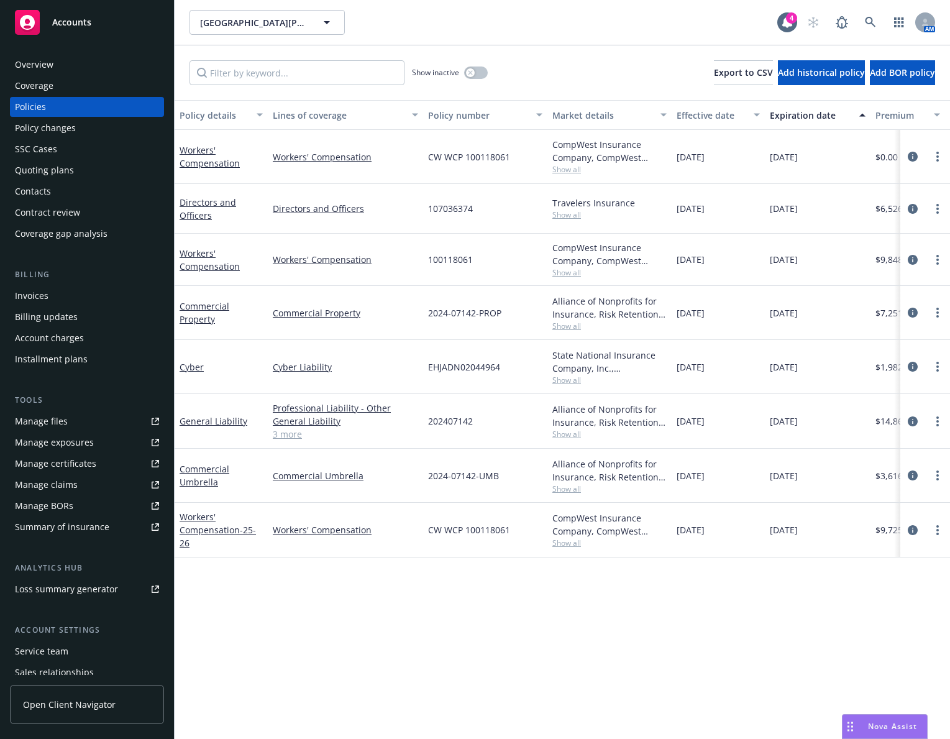
drag, startPoint x: 0, startPoint y: 0, endPoint x: 71, endPoint y: 186, distance: 198.9
click at [71, 186] on div "Contacts" at bounding box center [87, 191] width 144 height 20
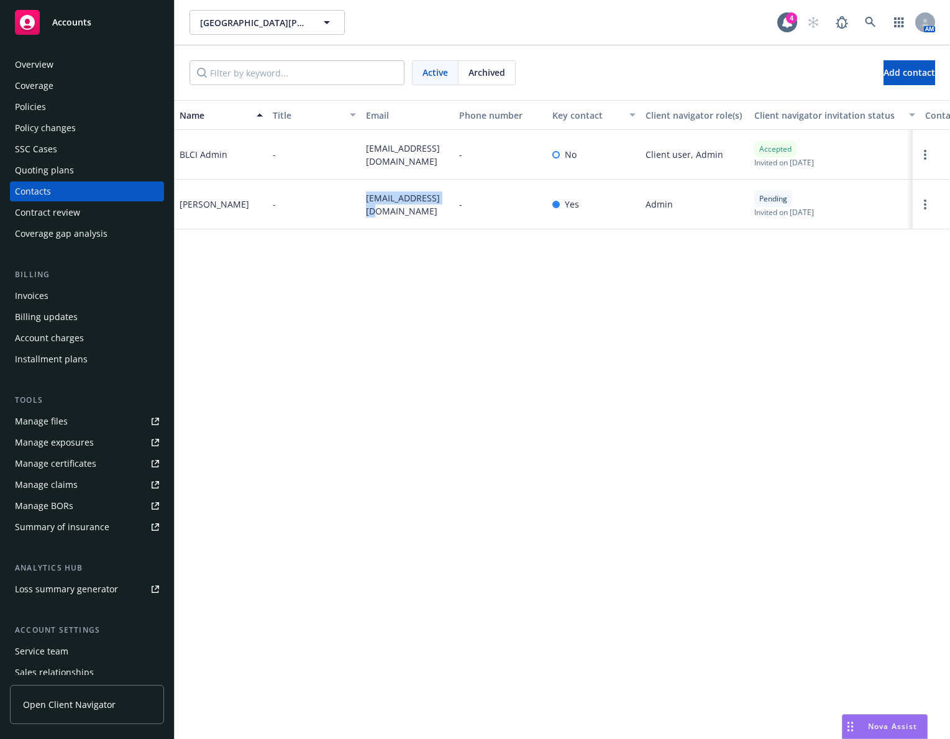
drag, startPoint x: 439, startPoint y: 209, endPoint x: 364, endPoint y: 207, distance: 75.3
click at [364, 207] on div "[EMAIL_ADDRESS][DOMAIN_NAME]" at bounding box center [407, 205] width 93 height 50
copy span "[EMAIL_ADDRESS][DOMAIN_NAME]"
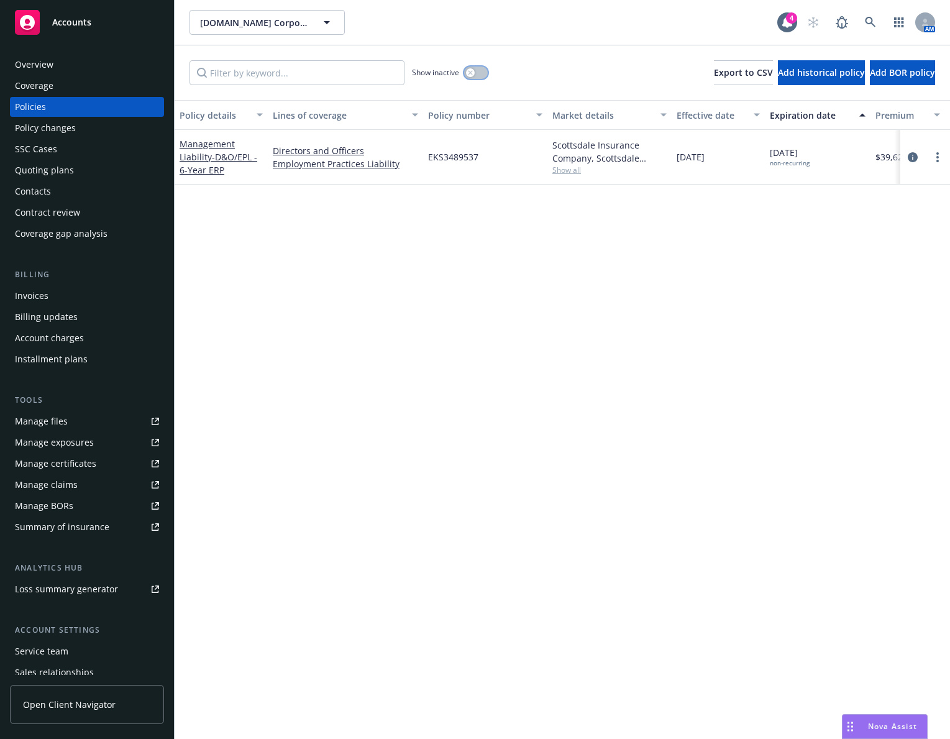
click at [477, 75] on button "button" at bounding box center [476, 73] width 24 height 12
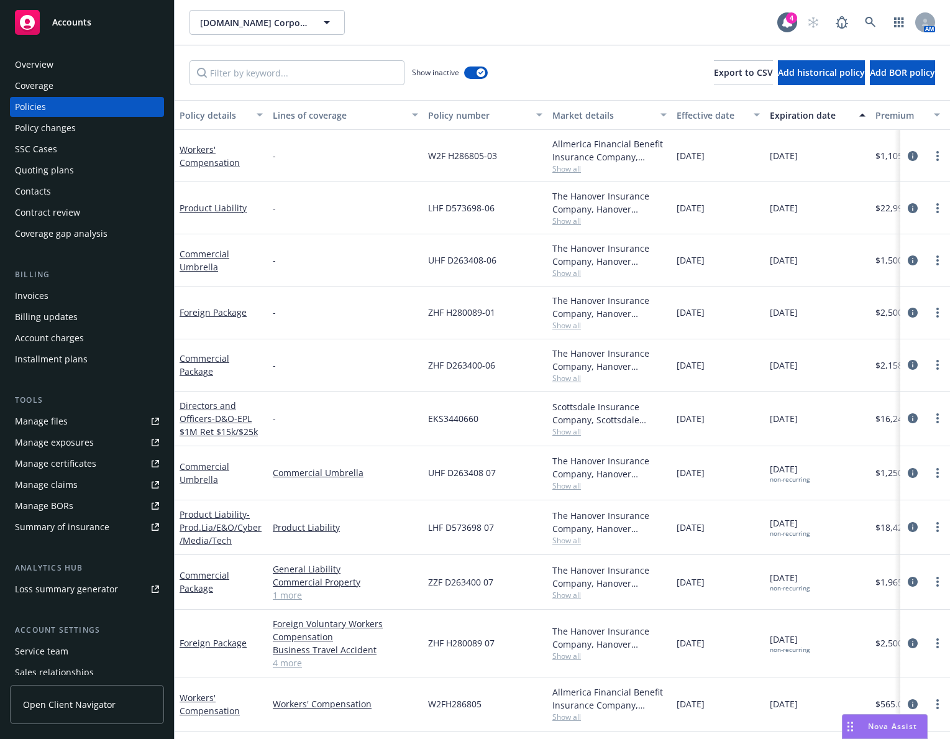
click at [789, 116] on div "Expiration date" at bounding box center [811, 115] width 82 height 13
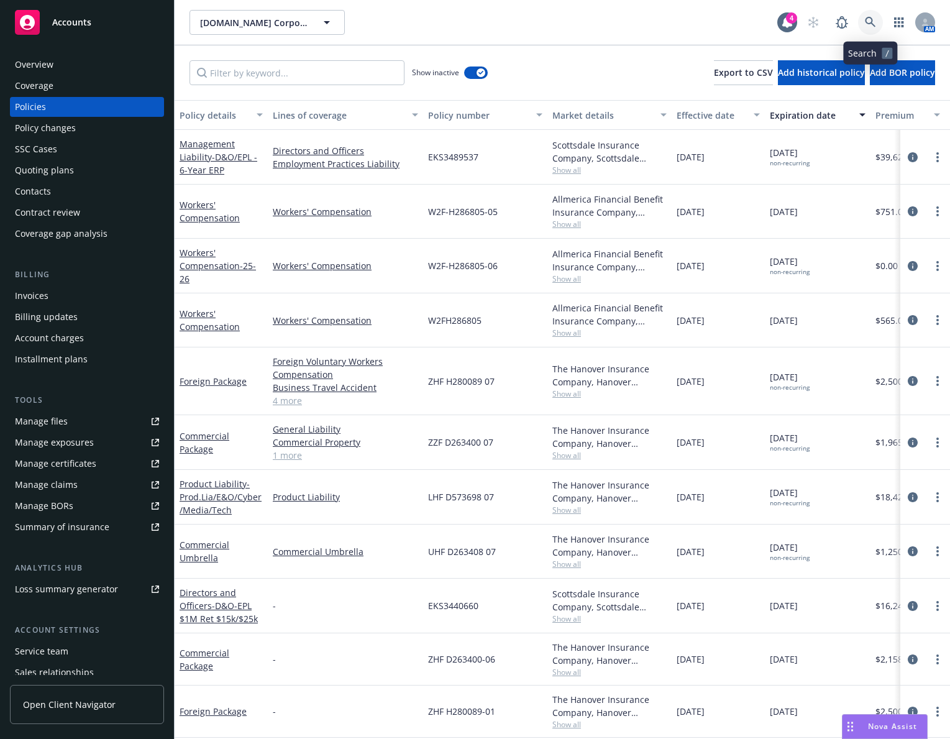
click at [876, 19] on link at bounding box center [870, 22] width 25 height 25
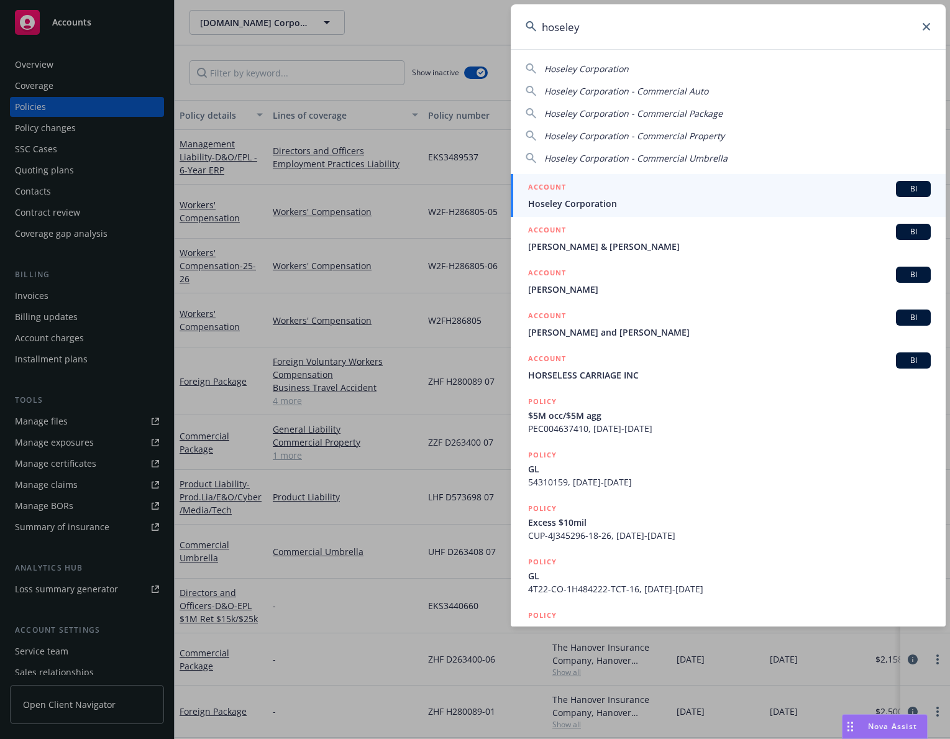
type input "hoseley"
click at [759, 202] on span "Hoseley Corporation" at bounding box center [729, 203] width 403 height 13
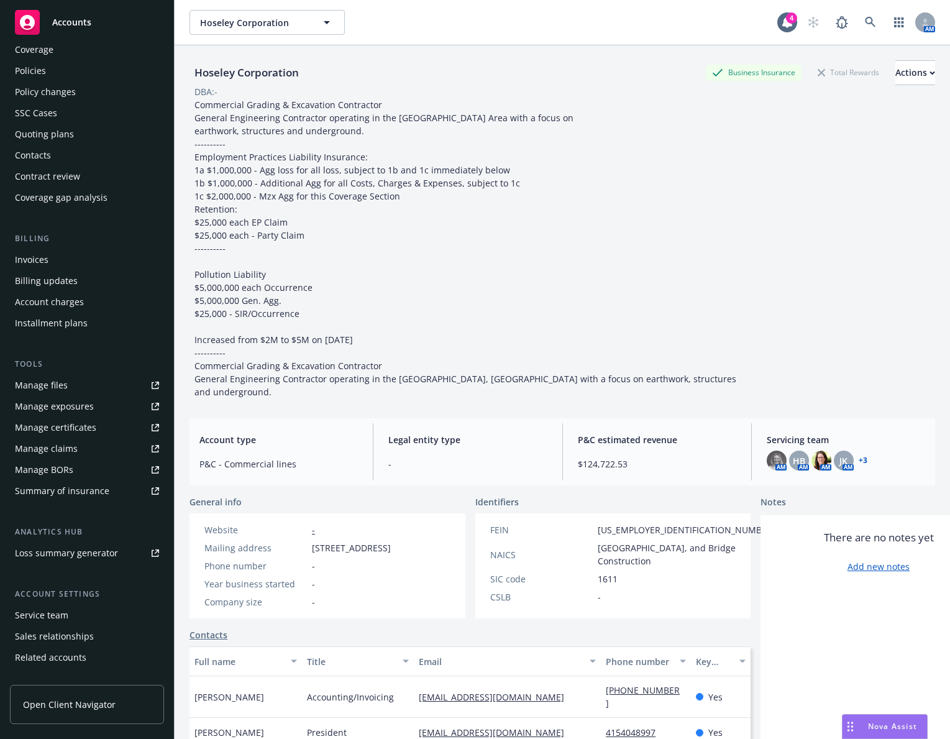
scroll to position [71, 0]
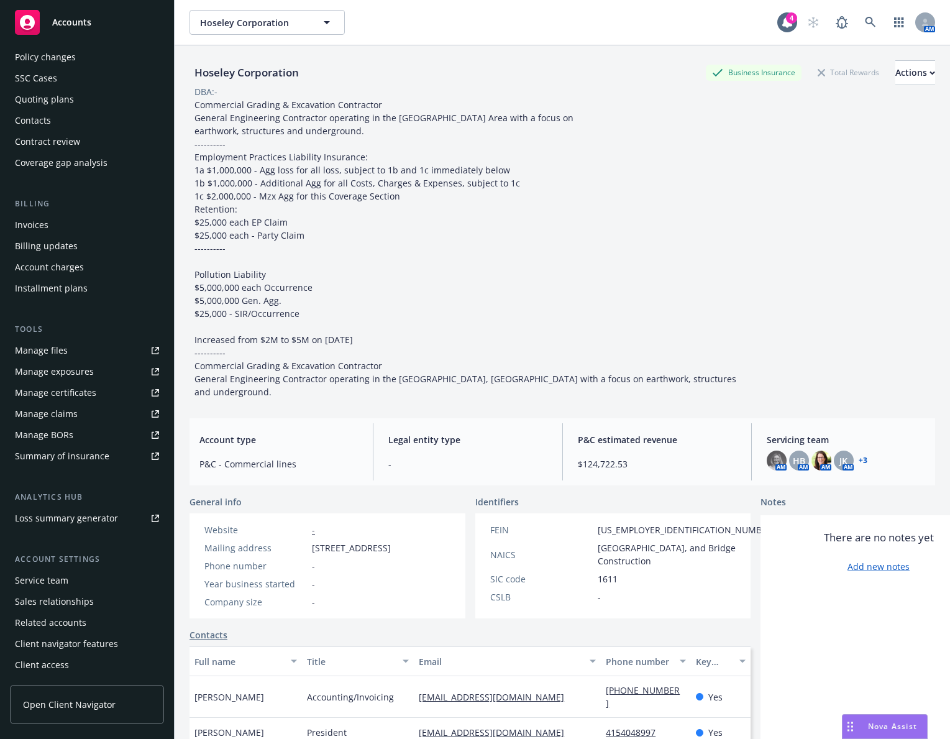
click at [101, 587] on div "Service team" at bounding box center [87, 581] width 144 height 20
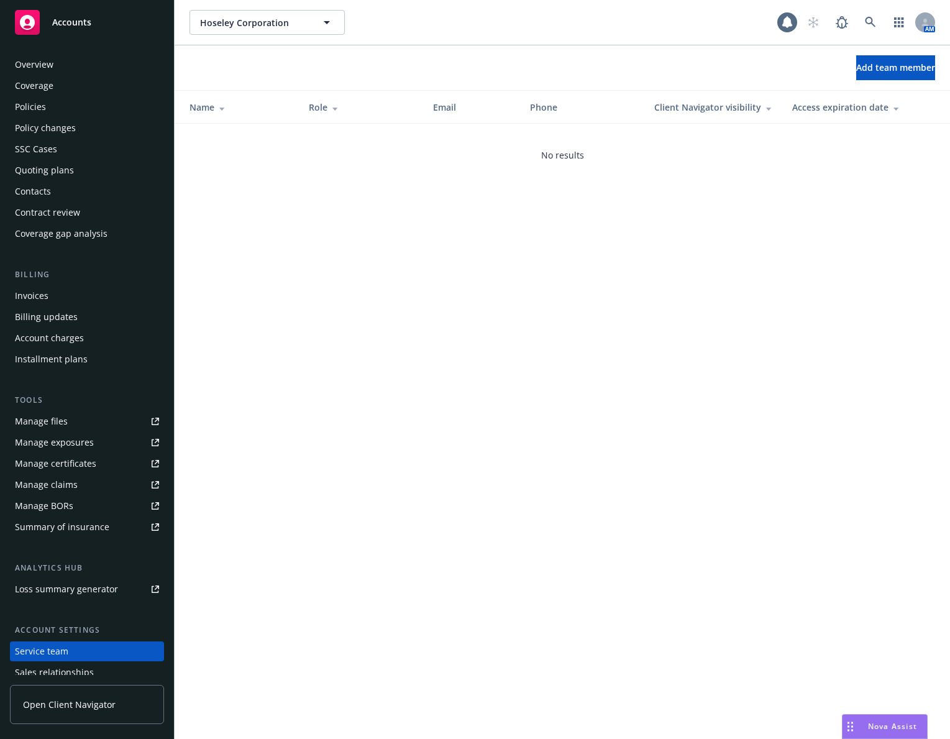
scroll to position [71, 0]
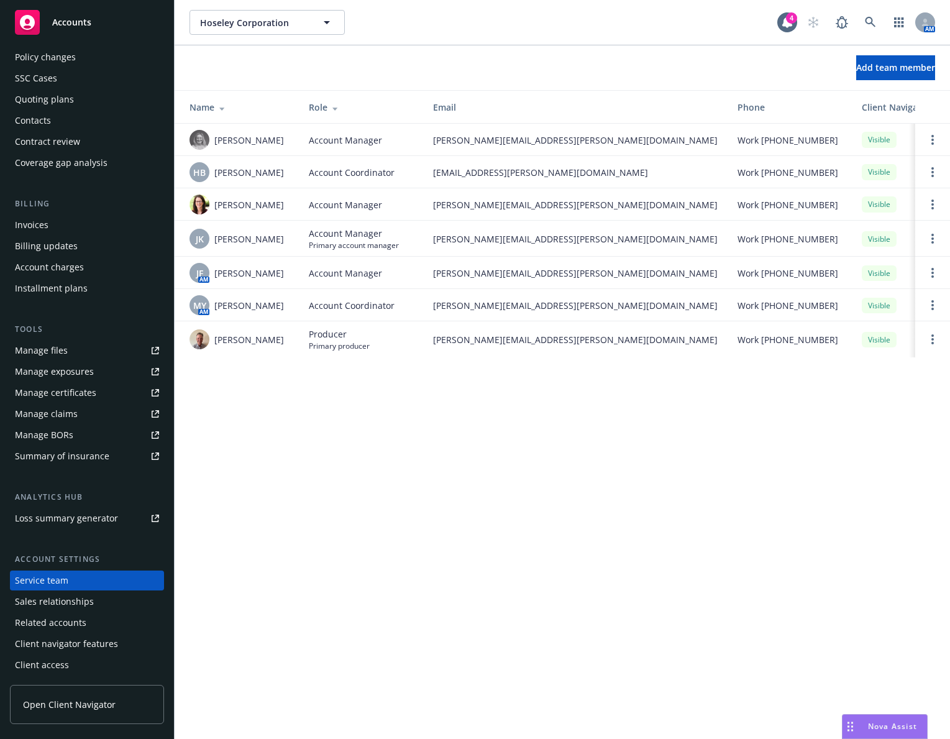
click at [262, 390] on div "Hoseley Corporation Hoseley Corporation 4 AM Add team member Name Role Email Ph…" at bounding box center [563, 369] width 776 height 739
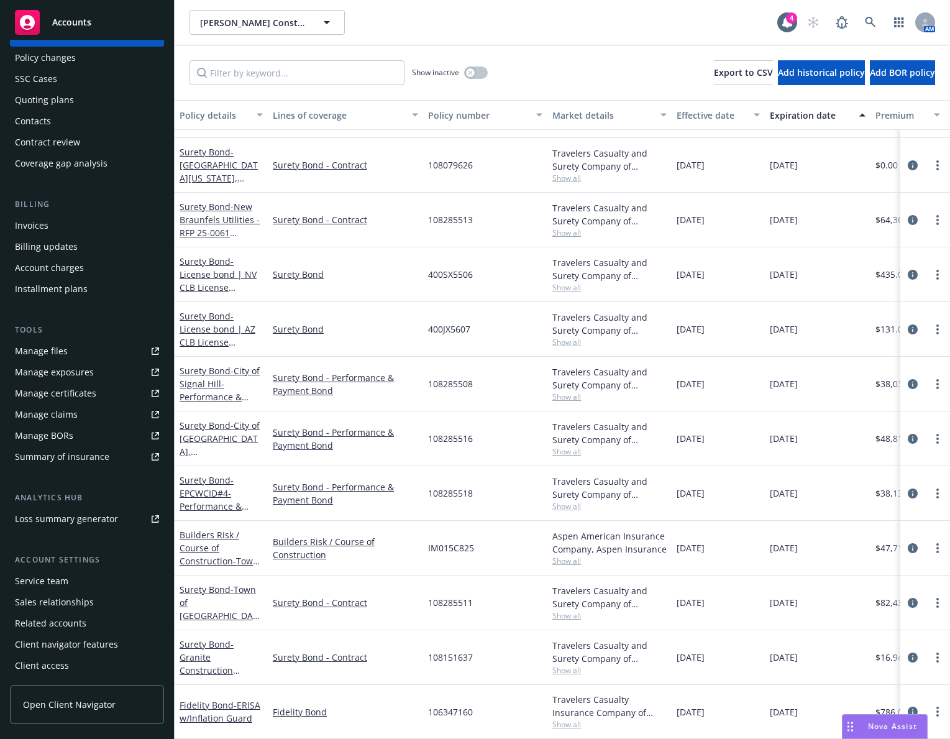
scroll to position [71, 0]
click at [83, 581] on div "Service team" at bounding box center [87, 581] width 144 height 20
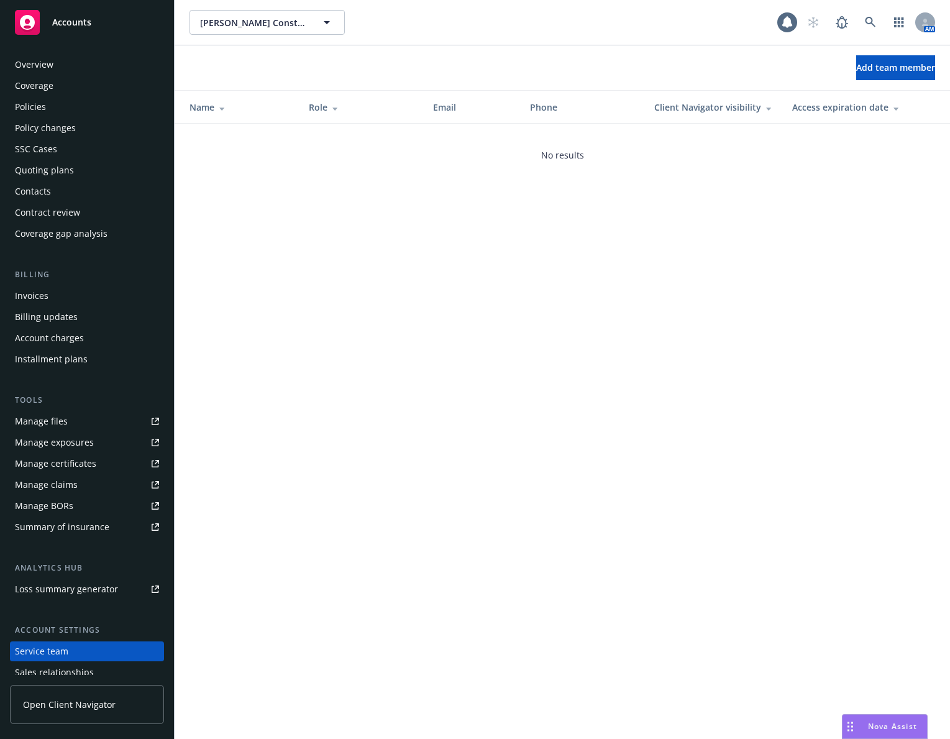
scroll to position [71, 0]
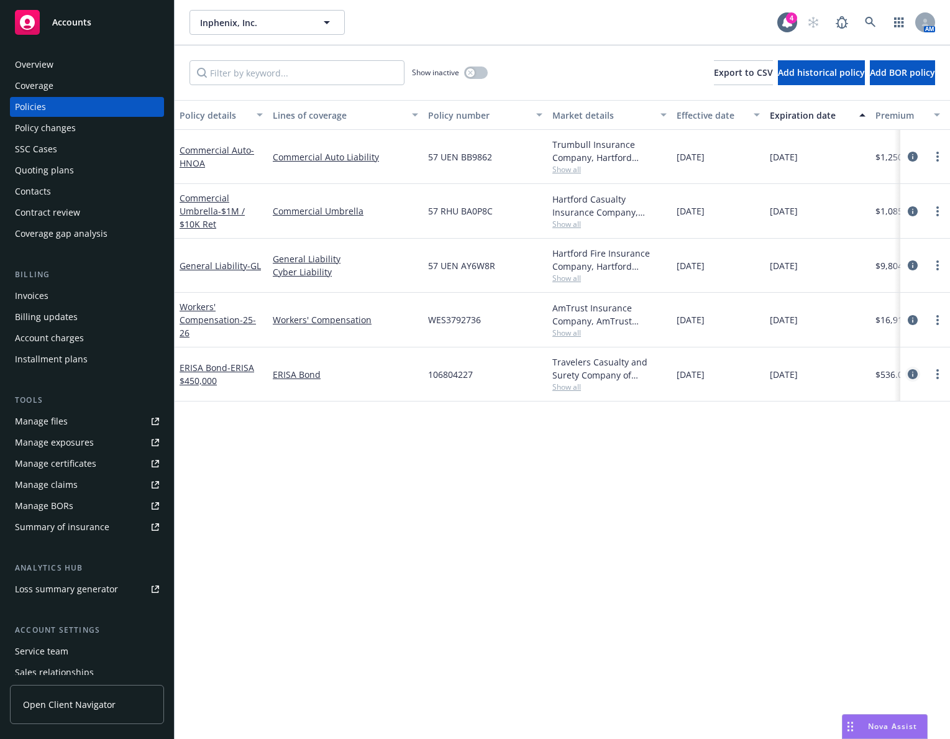
click at [911, 375] on icon "circleInformation" at bounding box center [913, 374] width 10 height 10
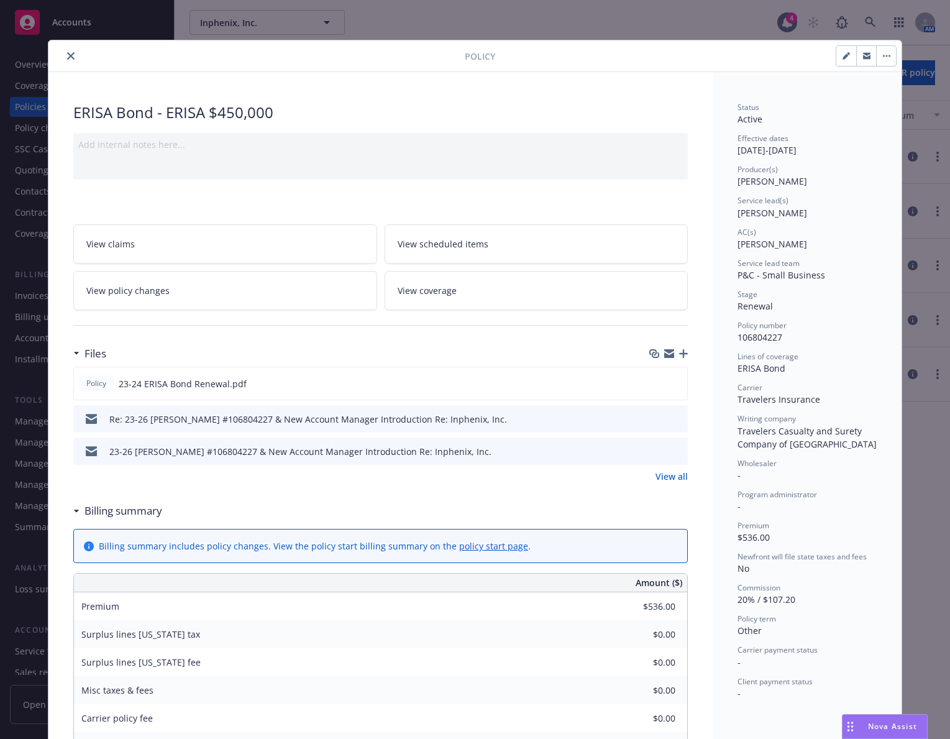
click at [843, 57] on icon "button" at bounding box center [846, 55] width 7 height 7
select select "RENEWAL"
select select "other"
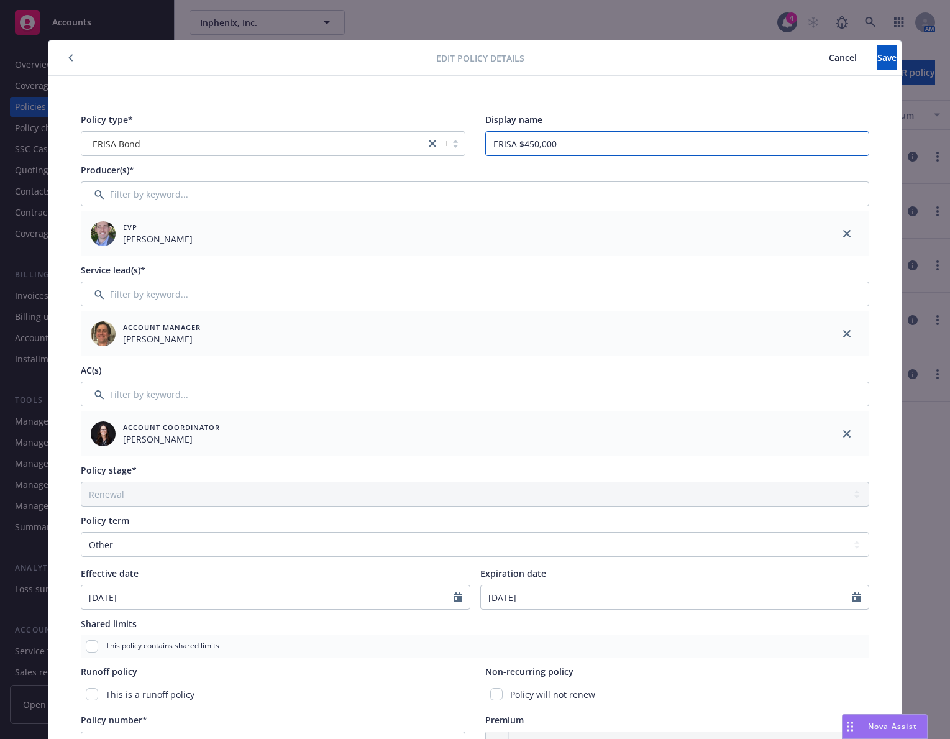
click at [525, 147] on input "ERISA $450,000" at bounding box center [677, 143] width 385 height 25
type input "ERISA $500,000"
click at [878, 58] on span "Save" at bounding box center [887, 58] width 19 height 12
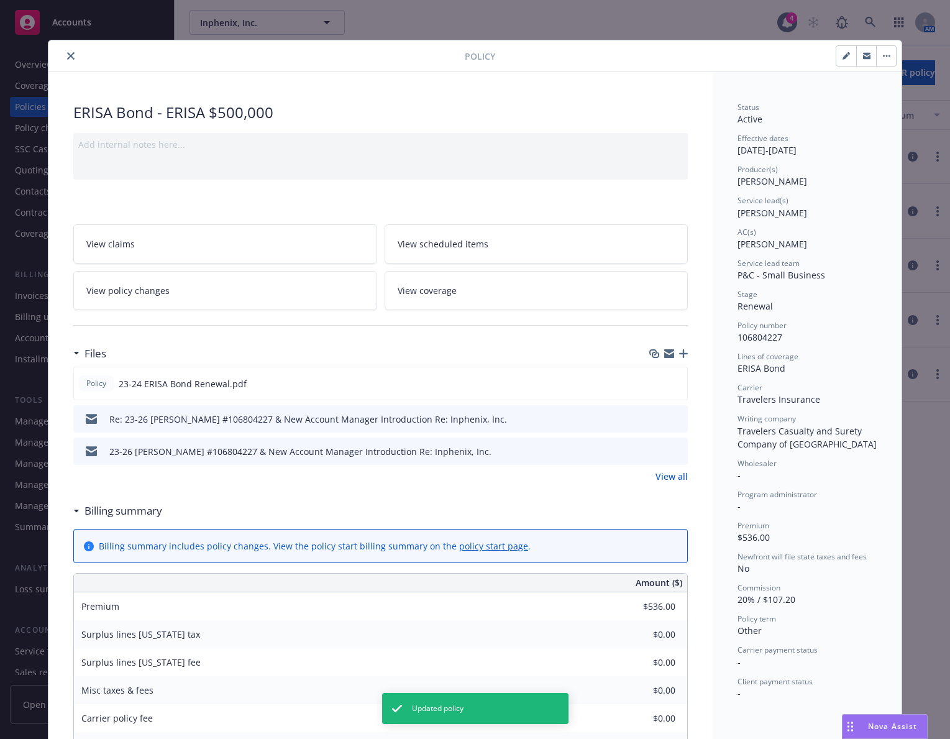
click at [468, 290] on link "View coverage" at bounding box center [537, 290] width 304 height 39
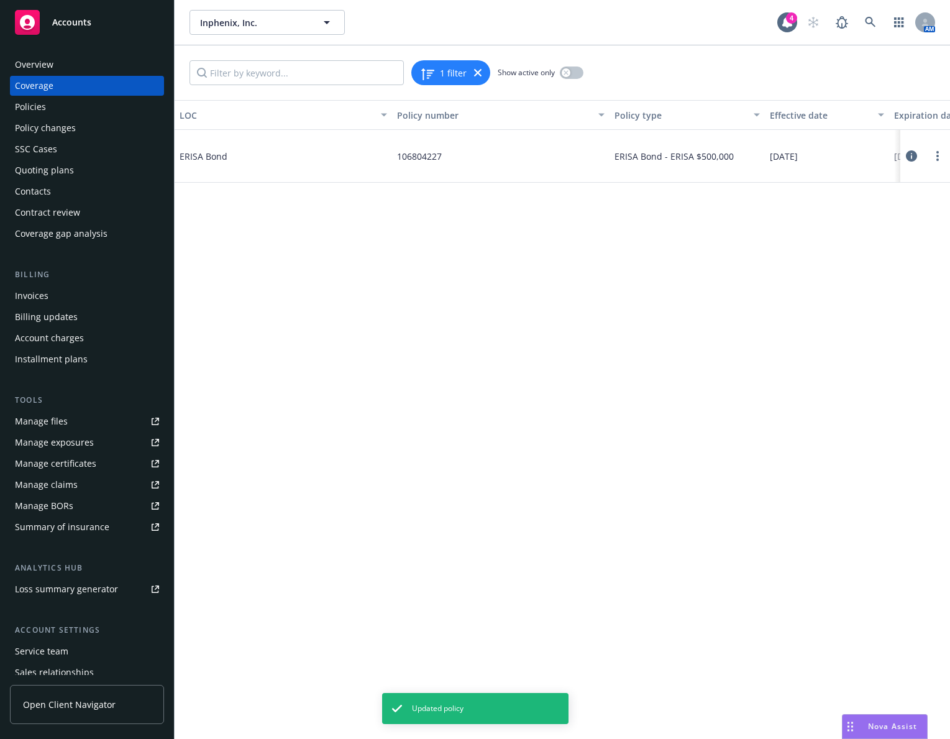
click at [910, 153] on icon at bounding box center [911, 155] width 11 height 11
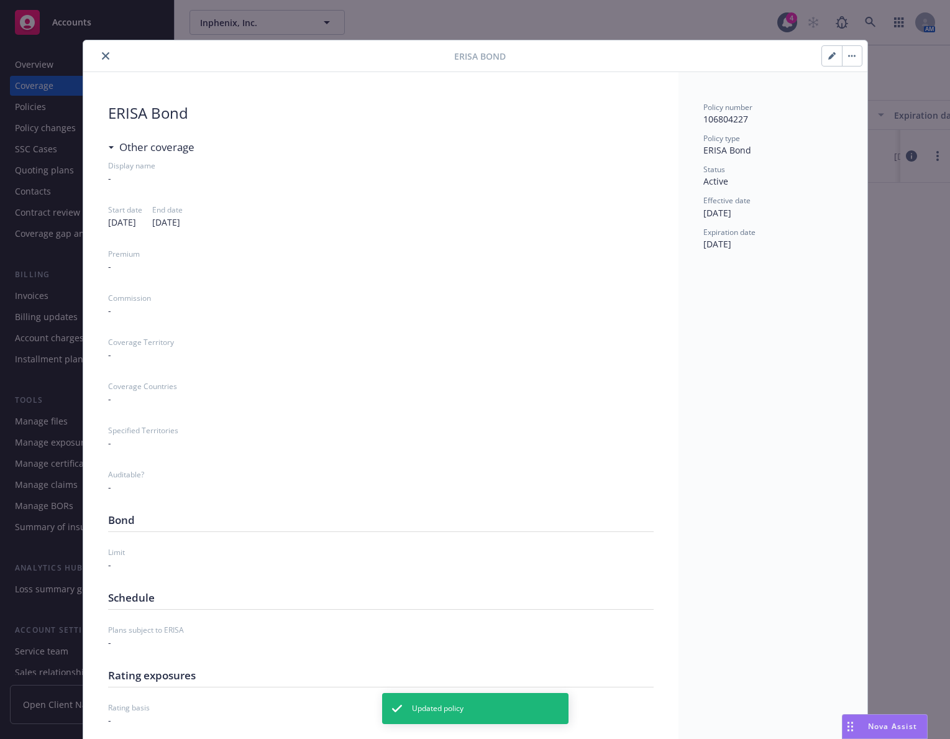
click at [102, 53] on icon "close" at bounding box center [105, 55] width 7 height 7
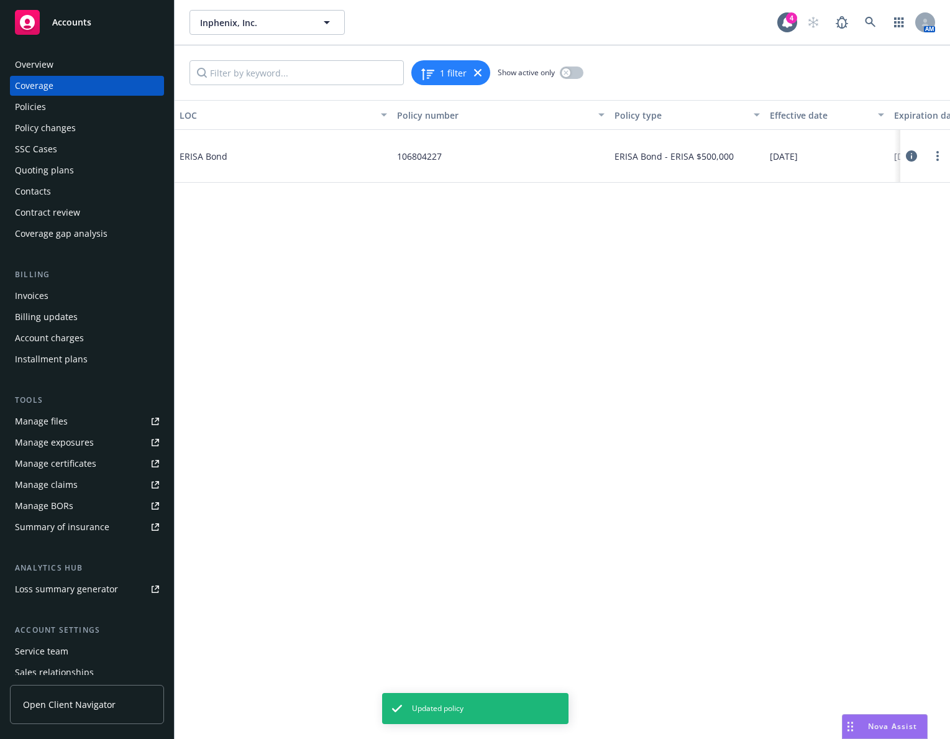
click at [80, 73] on div "Overview" at bounding box center [87, 65] width 144 height 20
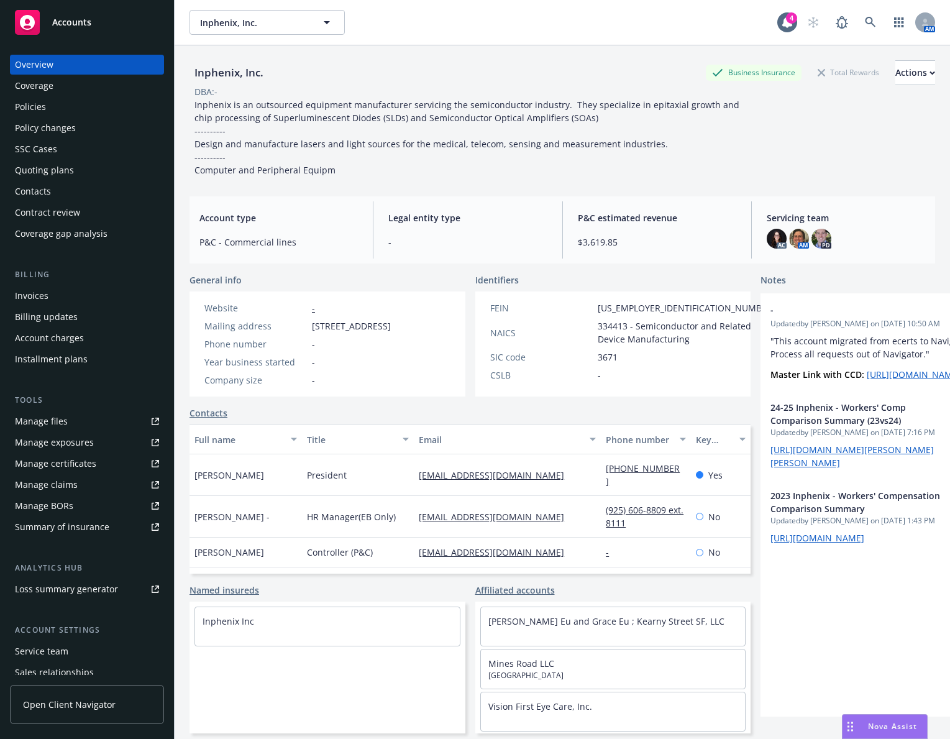
click at [176, 305] on div "Inphenix, Inc. Business Insurance Total Rewards Actions DBA: - Inphenix is an o…" at bounding box center [563, 414] width 776 height 739
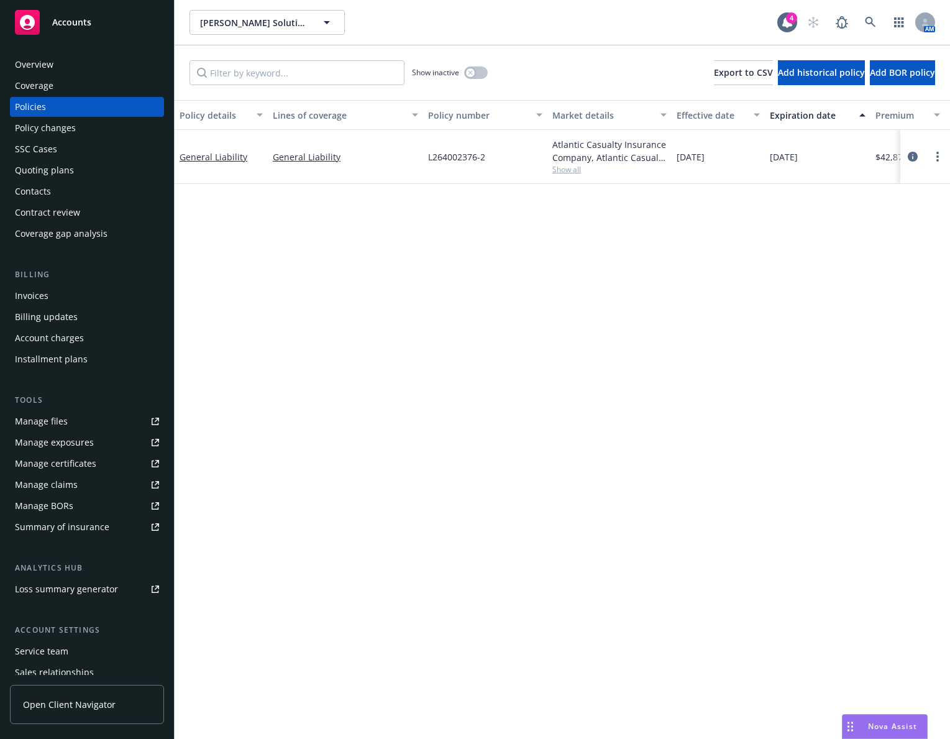
click at [74, 200] on div "Contacts" at bounding box center [87, 191] width 144 height 20
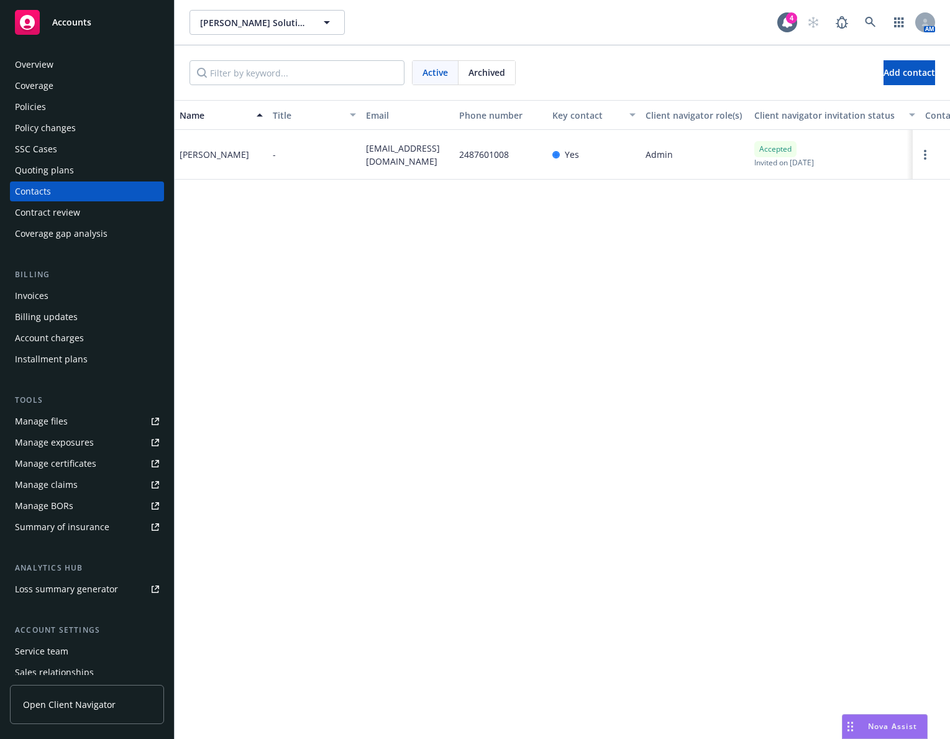
drag, startPoint x: 434, startPoint y: 162, endPoint x: 364, endPoint y: 146, distance: 72.1
click at [364, 146] on div "wthomson@thomasclark.solutions" at bounding box center [407, 155] width 93 height 50
copy span "wthomson@thomasclark.solutions"
click at [85, 115] on div "Policies" at bounding box center [87, 107] width 144 height 20
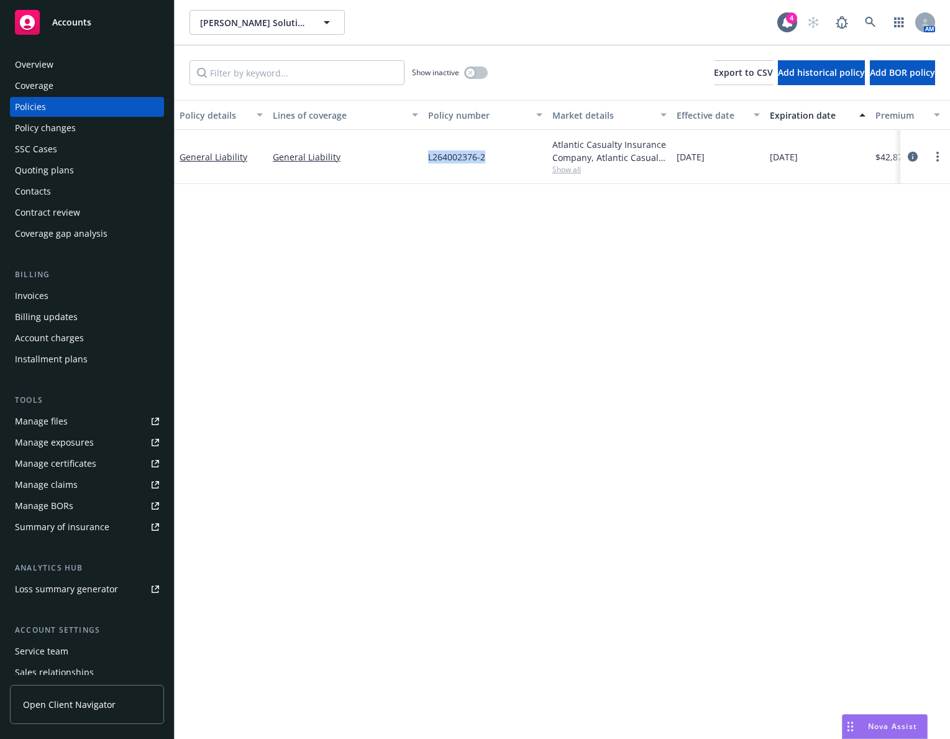
drag, startPoint x: 487, startPoint y: 160, endPoint x: 423, endPoint y: 166, distance: 63.7
click at [423, 166] on div "L264002376-2" at bounding box center [485, 157] width 124 height 54
copy span "L264002376-2"
click at [81, 186] on div "Contacts" at bounding box center [87, 191] width 144 height 20
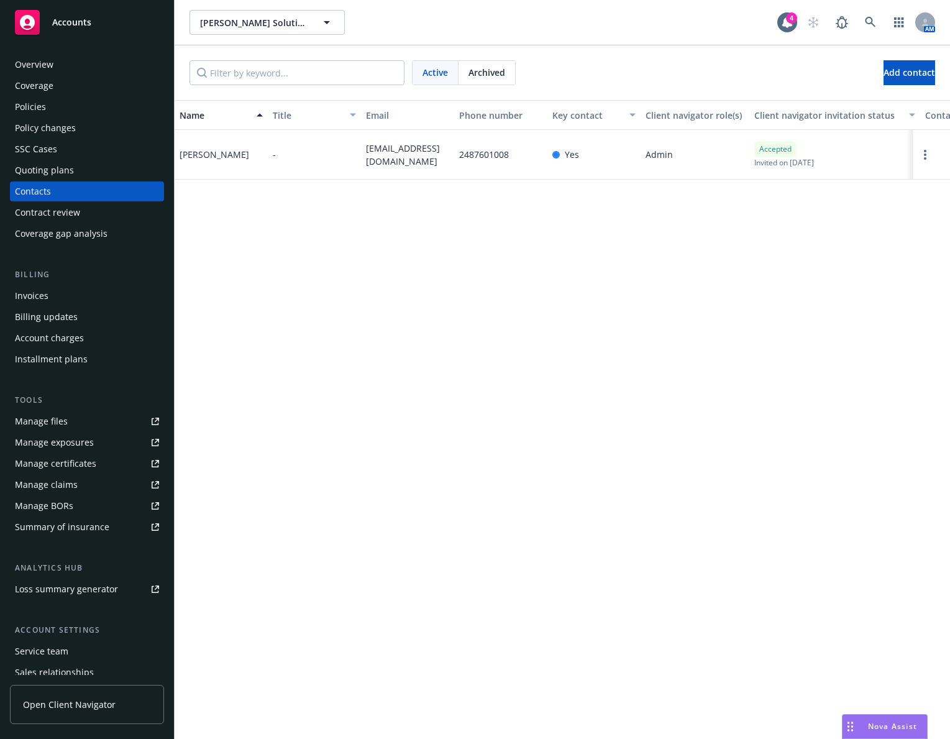
drag, startPoint x: 411, startPoint y: 158, endPoint x: 365, endPoint y: 148, distance: 47.7
click at [365, 148] on div "wthomson@thomasclark.solutions" at bounding box center [407, 155] width 93 height 50
copy span "wthomson@thomasclark.solutions"
click at [104, 162] on div "Quoting plans" at bounding box center [87, 170] width 144 height 20
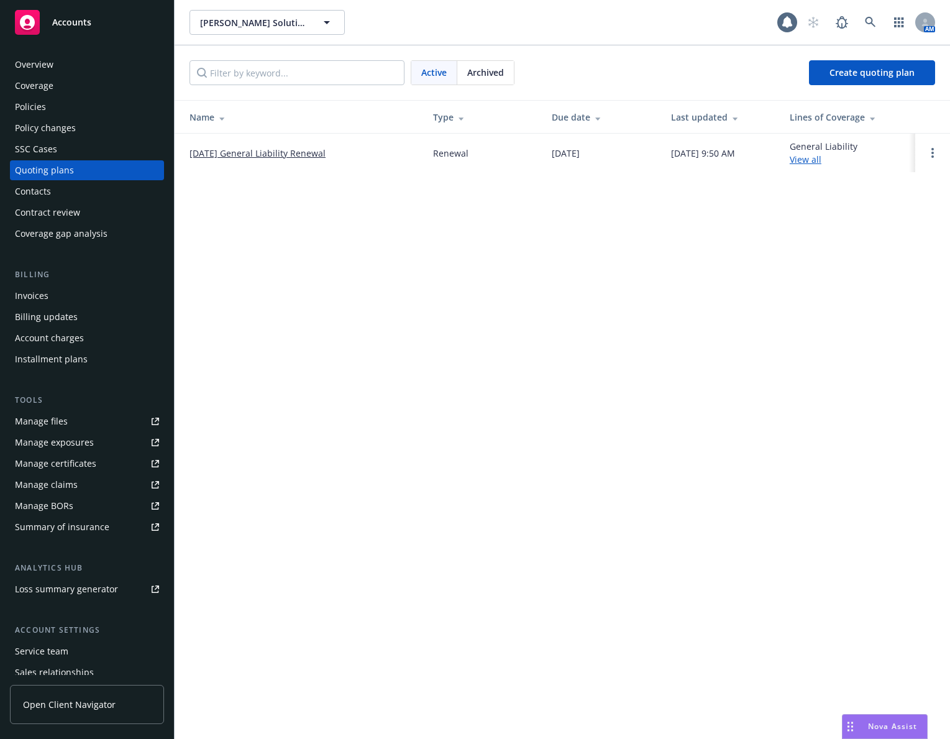
click at [308, 147] on link "06/04/25 General Liability Renewal" at bounding box center [258, 153] width 136 height 13
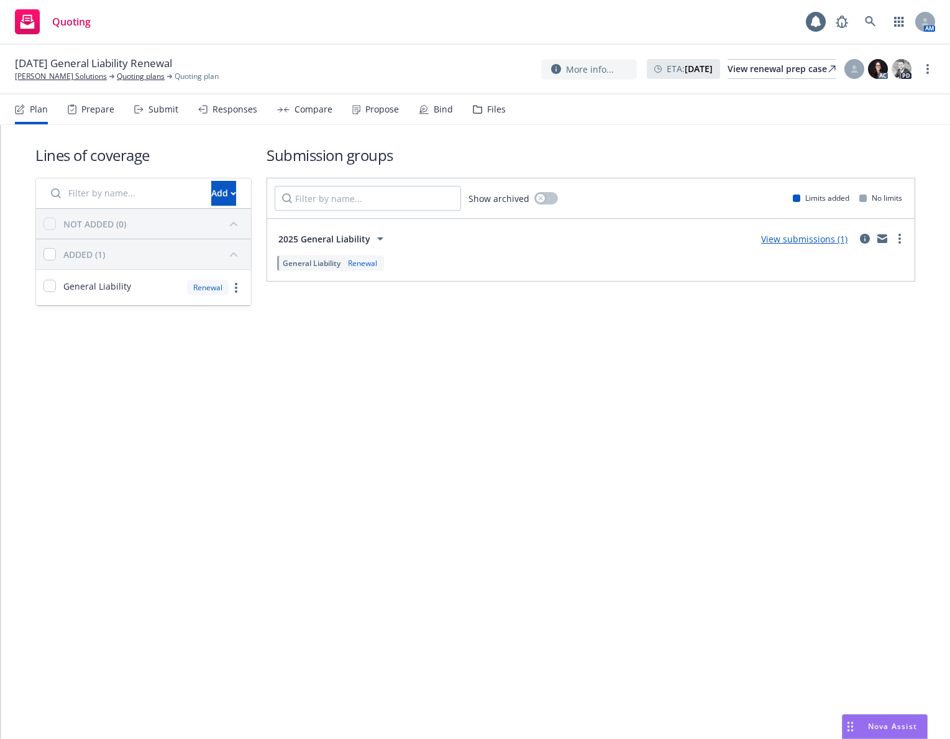
click at [116, 114] on div "Plan Prepare Submit Responses Compare Propose Bind Files" at bounding box center [260, 109] width 491 height 30
click at [103, 111] on div "Prepare" at bounding box center [97, 109] width 33 height 10
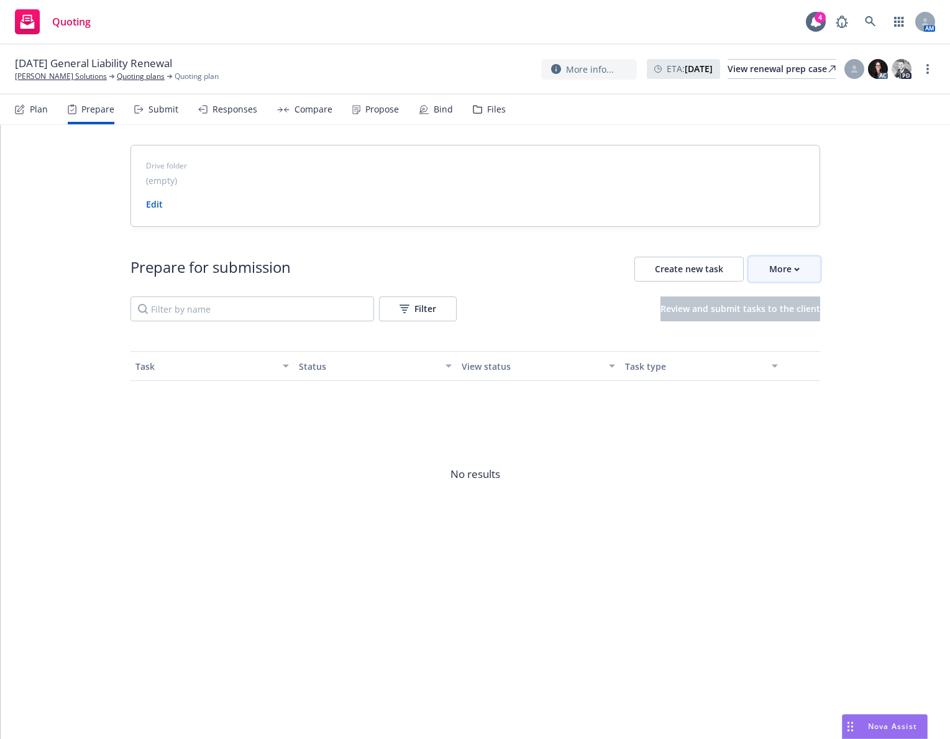
click at [814, 270] on button "More" at bounding box center [784, 269] width 71 height 25
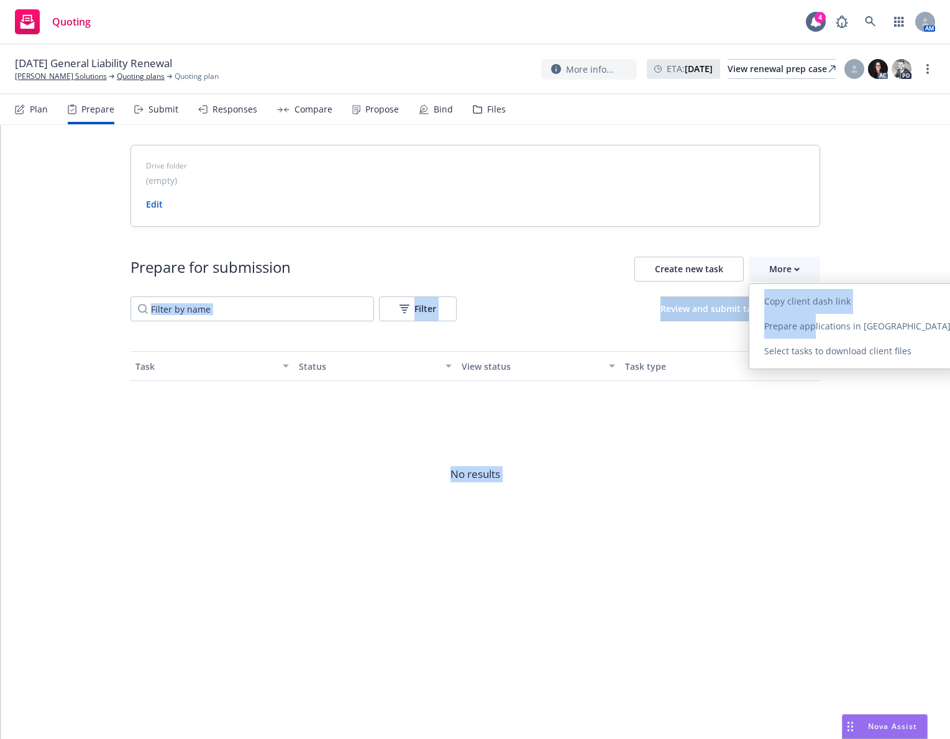
drag, startPoint x: 814, startPoint y: 321, endPoint x: 867, endPoint y: 248, distance: 89.9
click at [867, 248] on body "Quoting 4 AM 06/04/25 General Liability Renewal Thomas Clark Solutions Quoting …" at bounding box center [475, 369] width 950 height 739
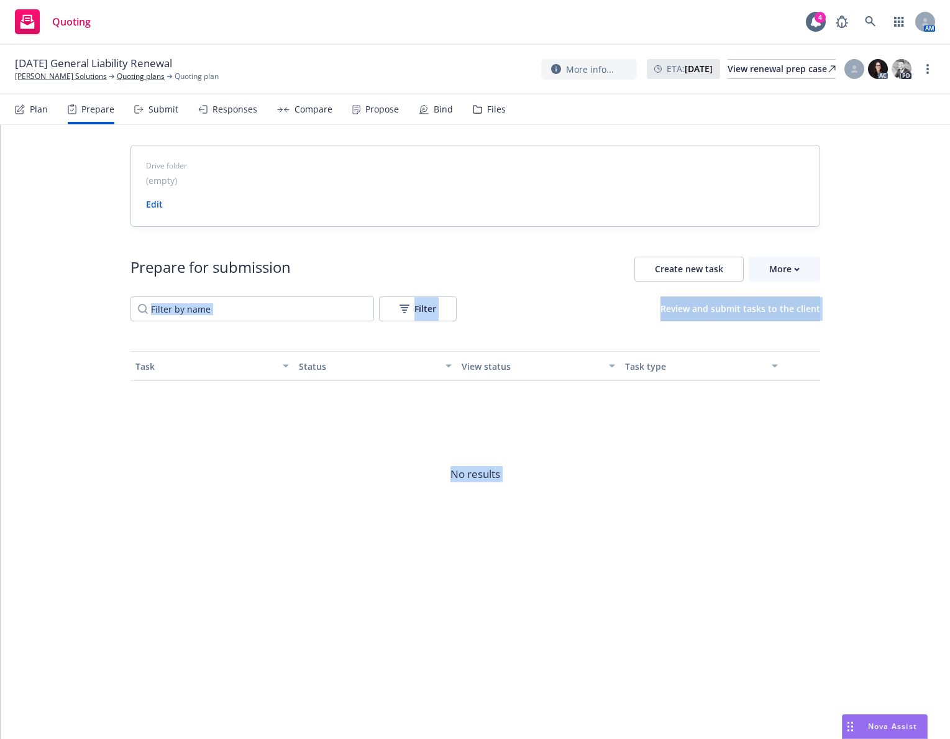
click at [867, 248] on div "Drive folder (empty) Edit Prepare for submission Create new task More Filter Re…" at bounding box center [476, 371] width 950 height 492
click at [854, 67] on icon at bounding box center [855, 67] width 4 height 4
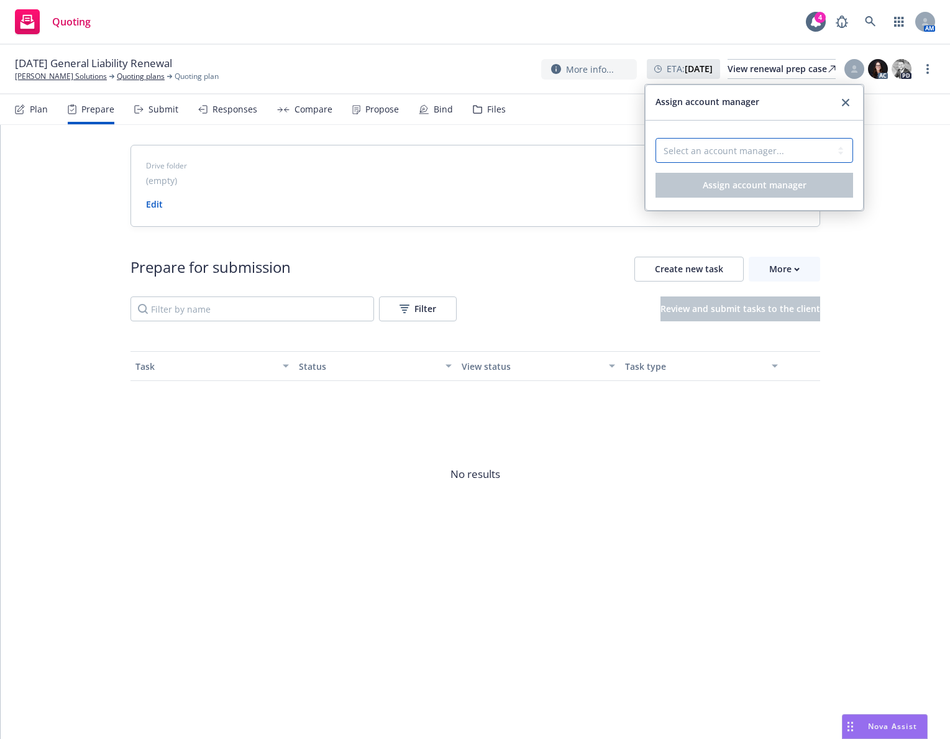
click at [831, 147] on select "Select an account manager... Nicholas Baldwin" at bounding box center [755, 150] width 198 height 25
select select "5415493c-816c-42a2-8d02-1e577820e081"
click at [656, 138] on select "Select an account manager... Nicholas Baldwin" at bounding box center [755, 150] width 198 height 25
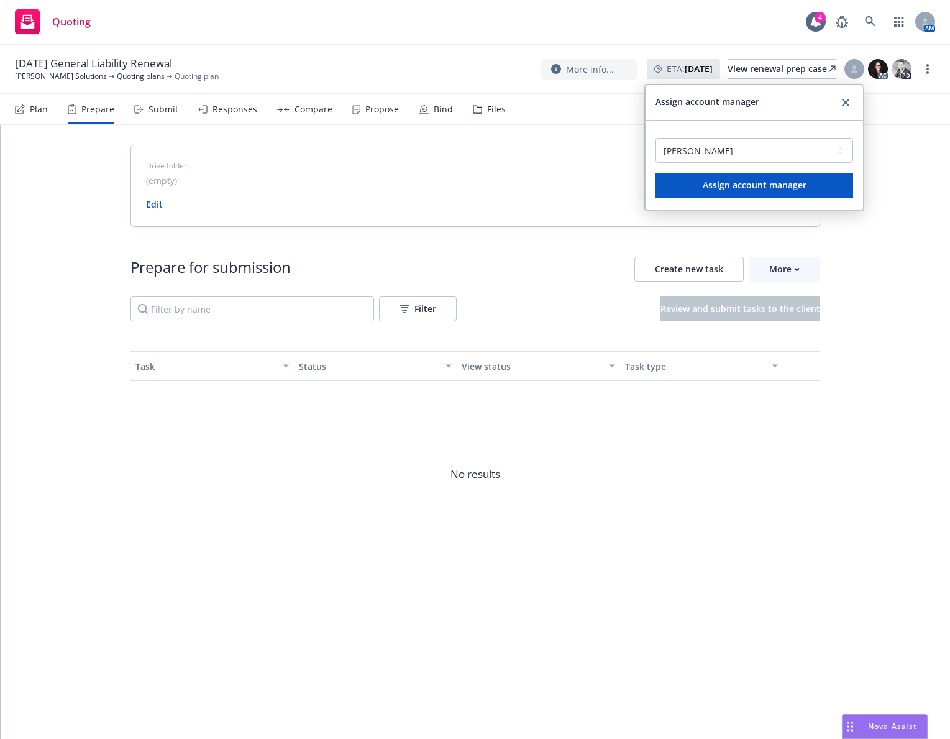
click at [861, 198] on div "Select an account manager... Nicholas Baldwin Assign account manager" at bounding box center [755, 166] width 218 height 90
click at [845, 105] on icon "close" at bounding box center [845, 102] width 7 height 7
